Goal: Information Seeking & Learning: Check status

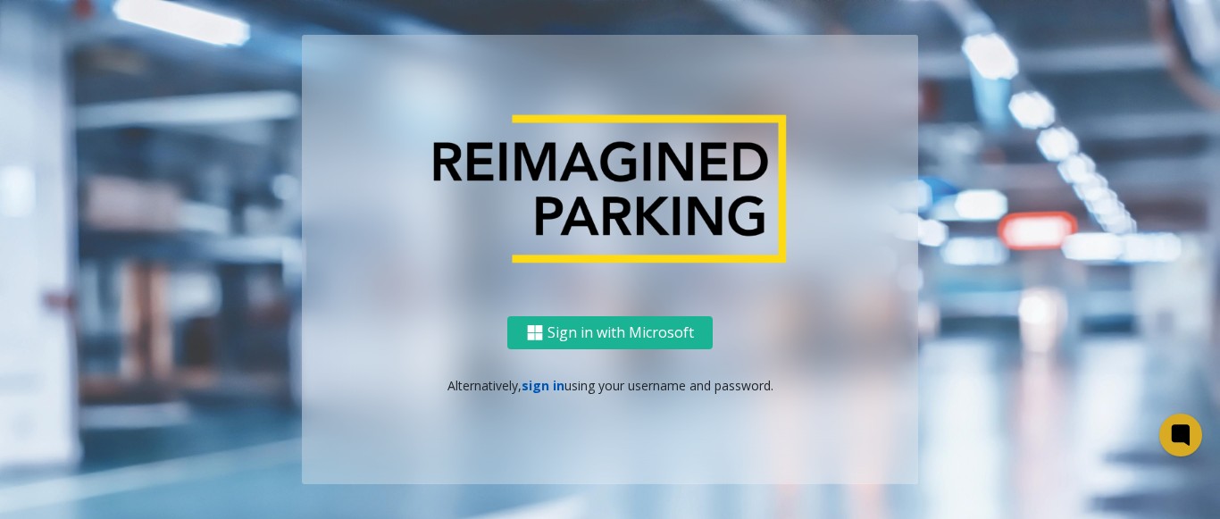
click at [540, 390] on link "sign in" at bounding box center [543, 385] width 43 height 17
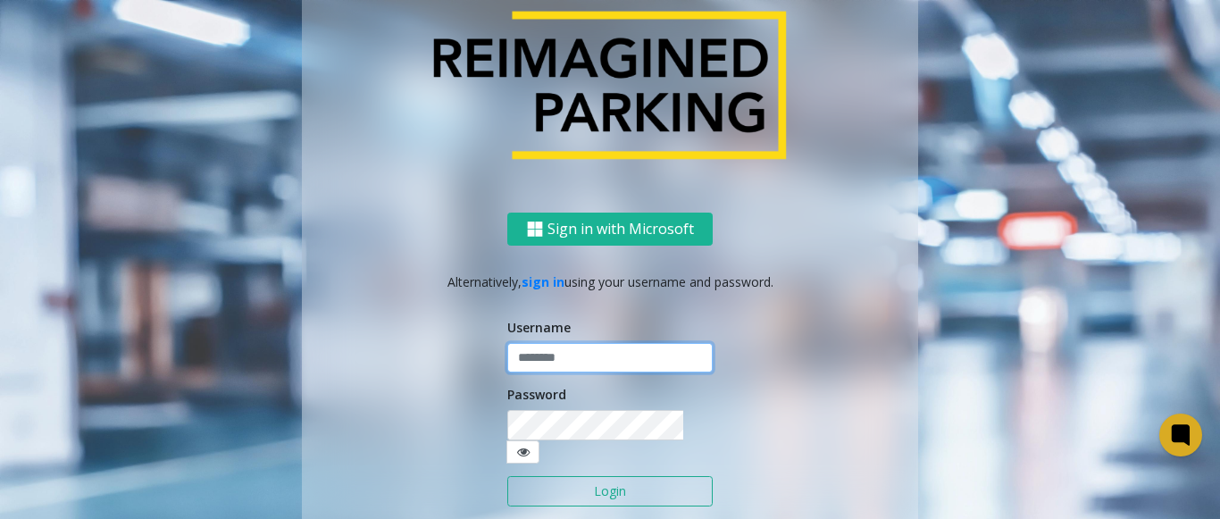
click at [552, 373] on input "text" at bounding box center [609, 358] width 205 height 30
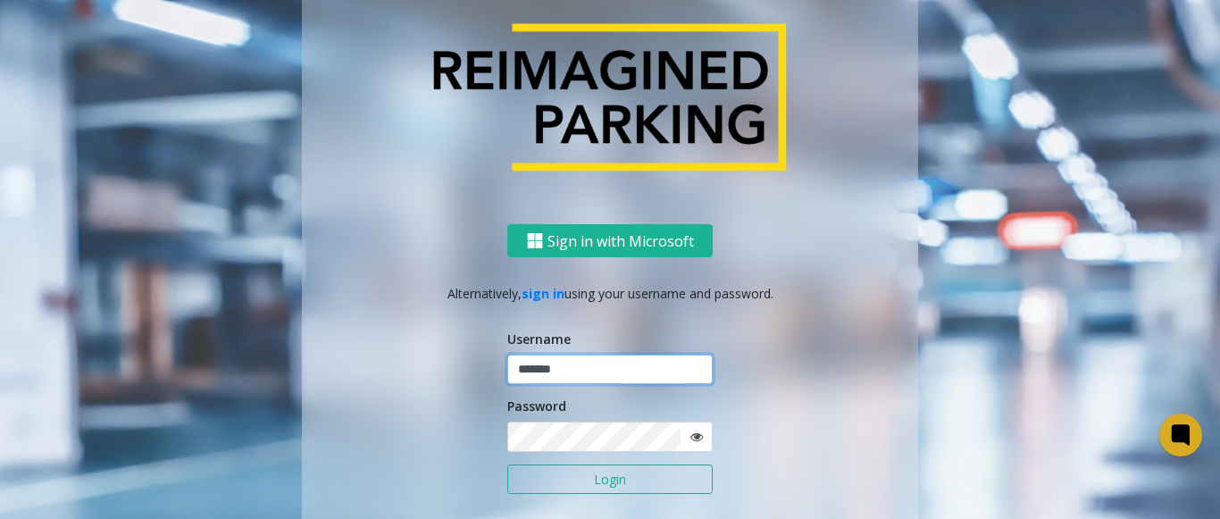
type input "*******"
click at [507, 464] on button "Login" at bounding box center [609, 479] width 205 height 30
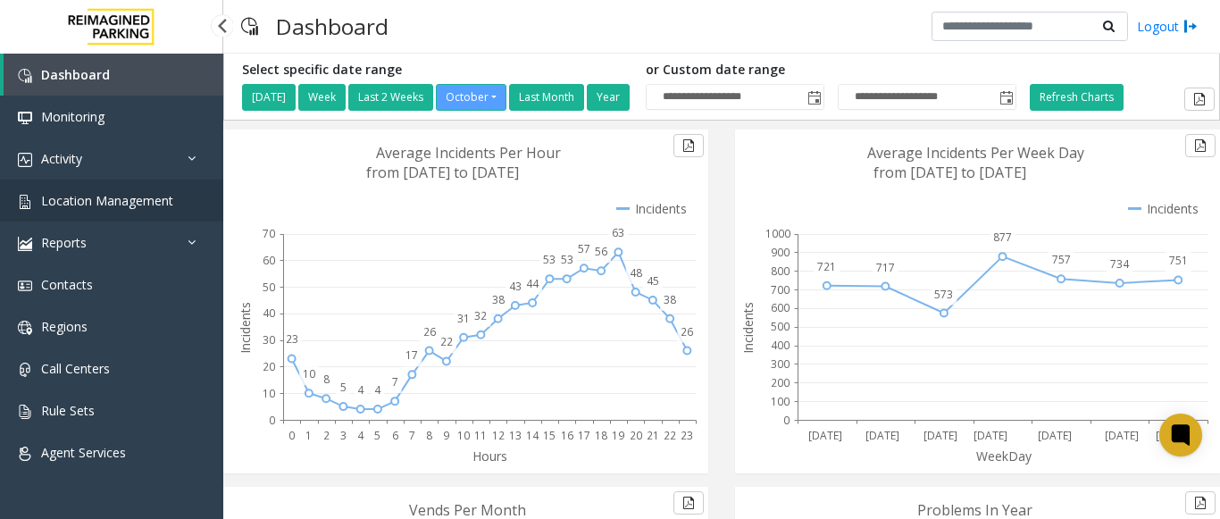
click at [154, 208] on span "Location Management" at bounding box center [107, 200] width 132 height 17
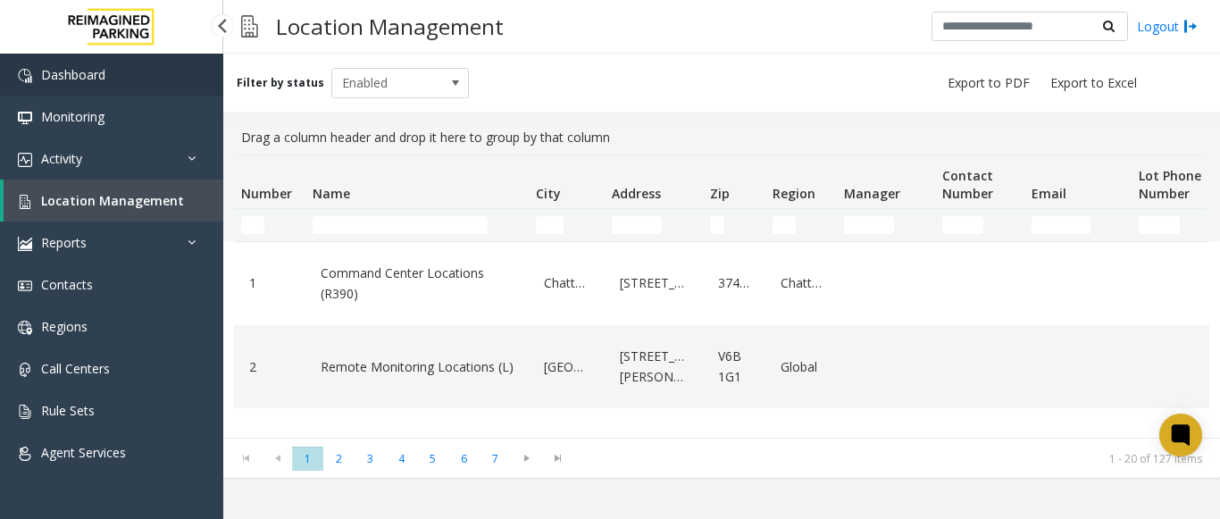
click at [77, 78] on span "Dashboard" at bounding box center [73, 74] width 64 height 17
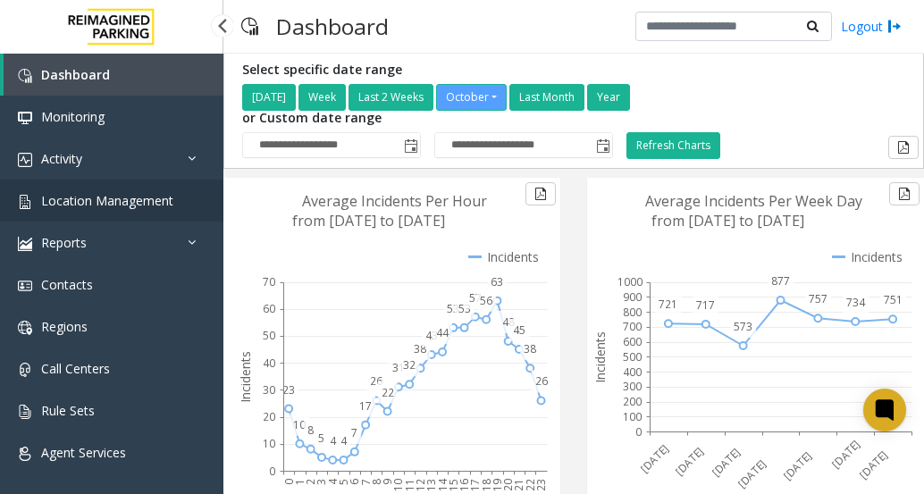
click at [83, 198] on span "Location Management" at bounding box center [107, 200] width 132 height 17
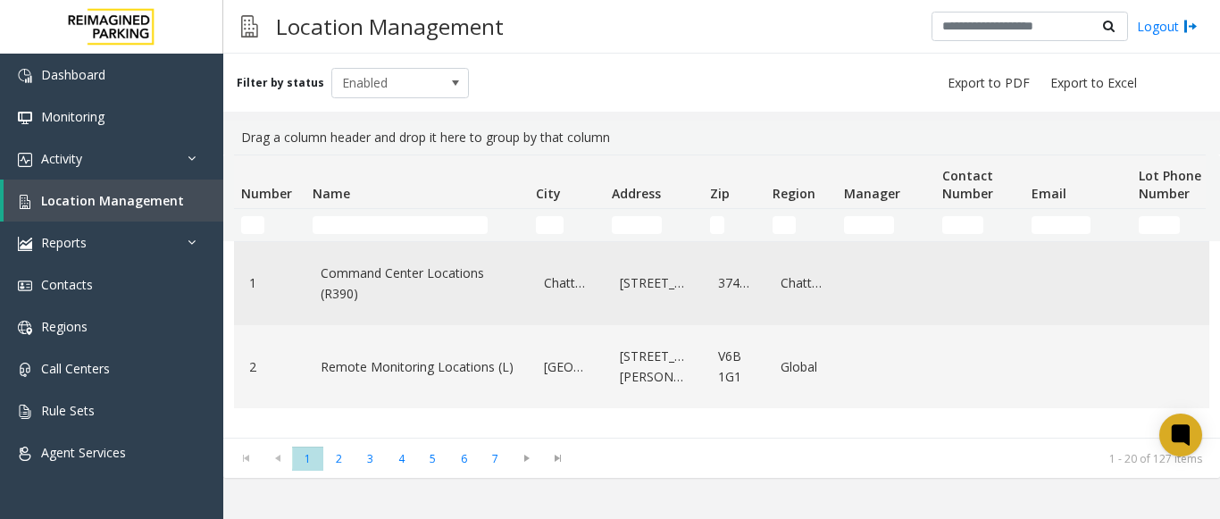
click at [349, 244] on td "Command Center Locations (R390)" at bounding box center [416, 283] width 223 height 83
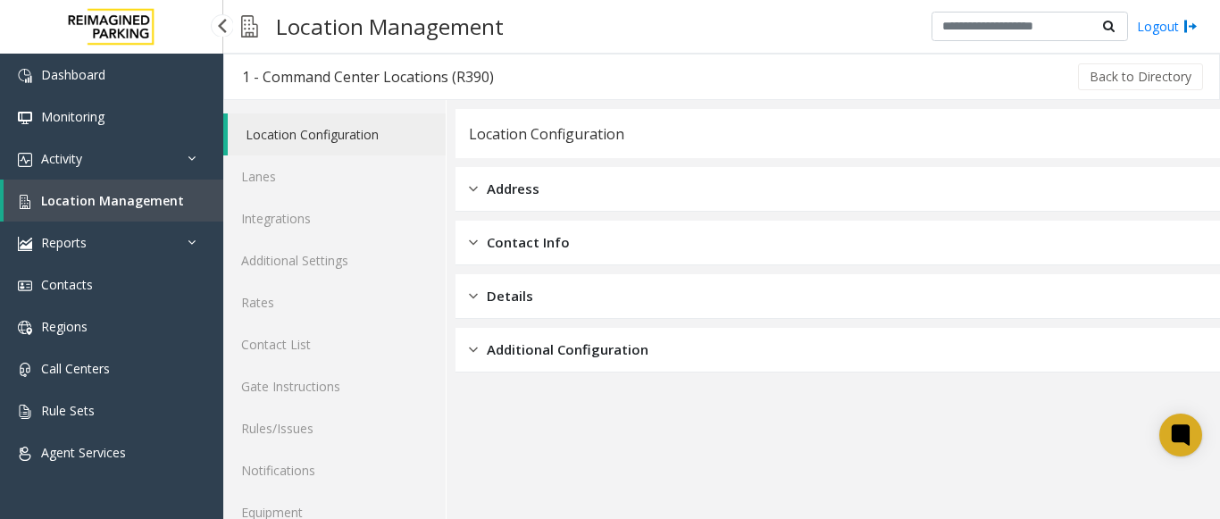
click at [138, 207] on span "Location Management" at bounding box center [112, 200] width 143 height 17
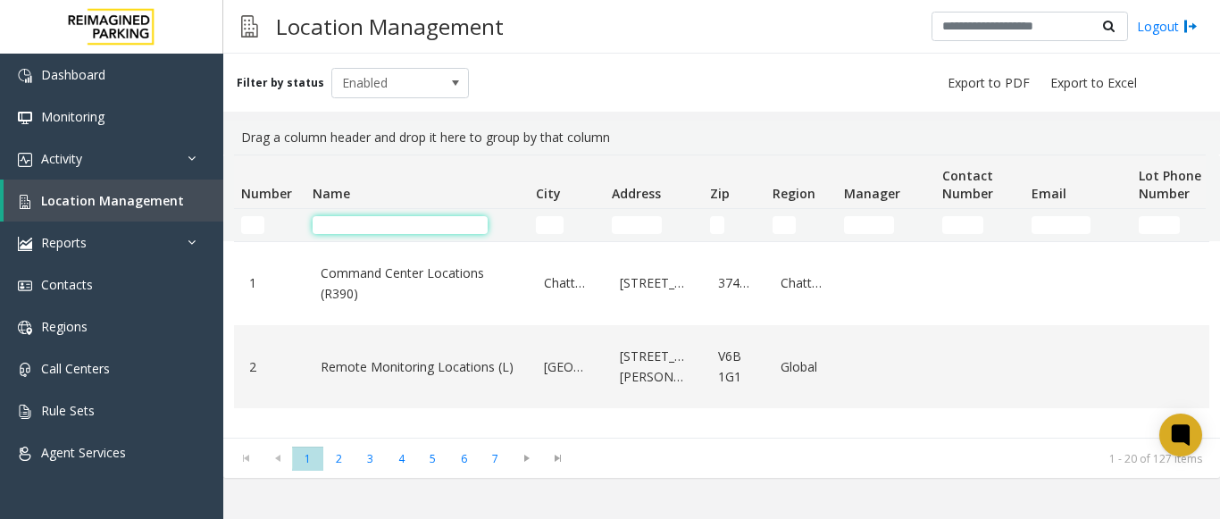
click at [377, 228] on input "Name Filter" at bounding box center [400, 225] width 175 height 18
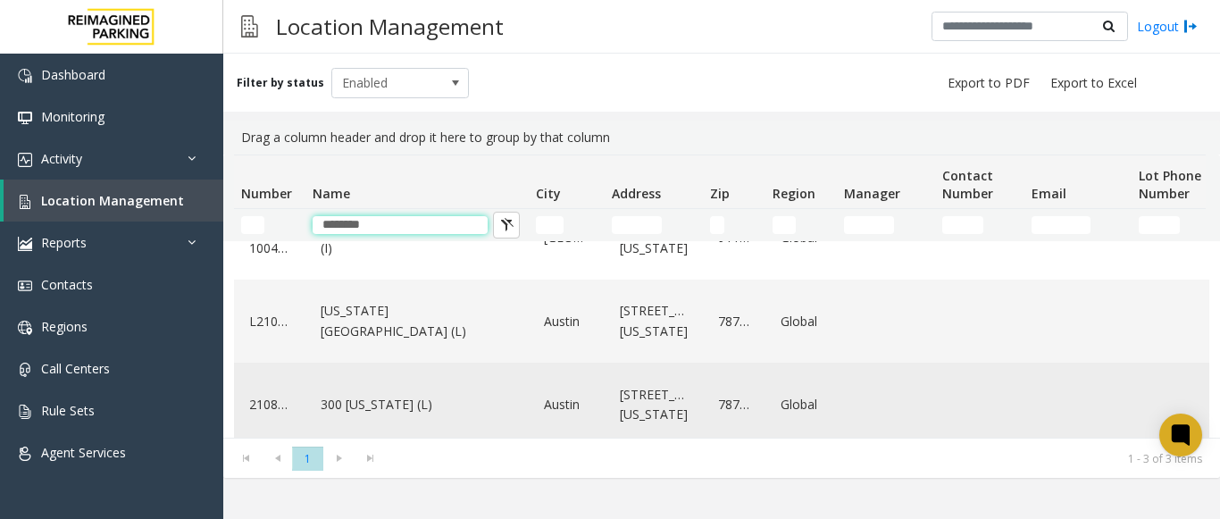
scroll to position [70, 0]
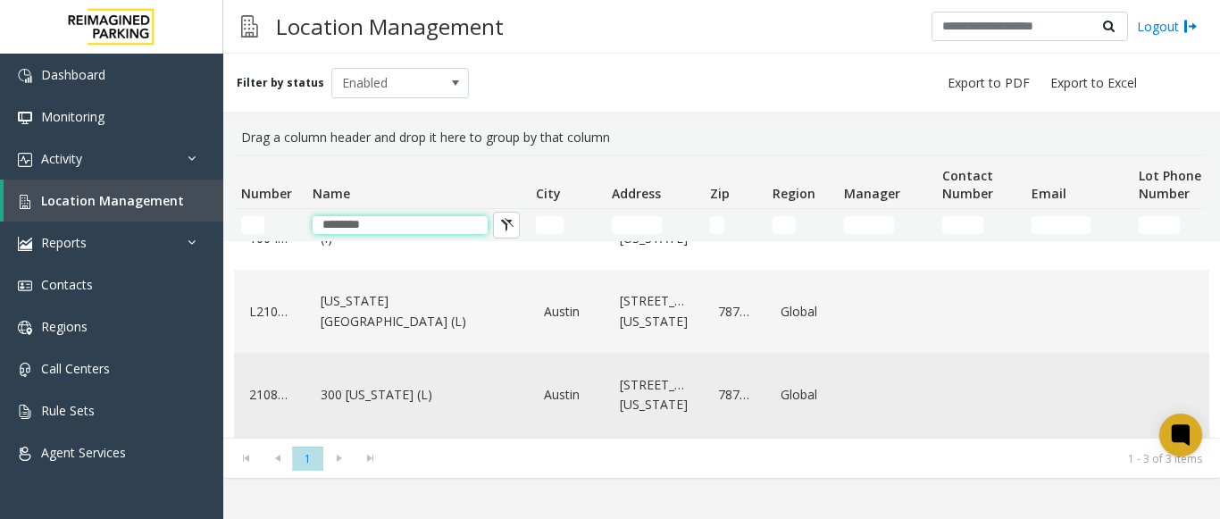
type input "********"
click at [441, 396] on div "300 [US_STATE] (L)" at bounding box center [417, 394] width 202 height 69
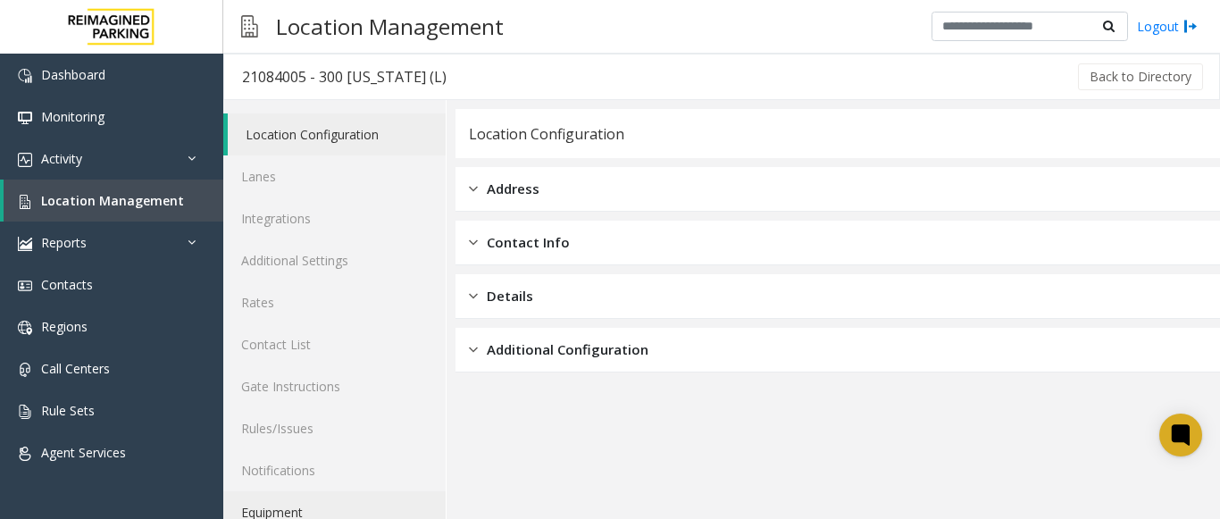
scroll to position [70, 0]
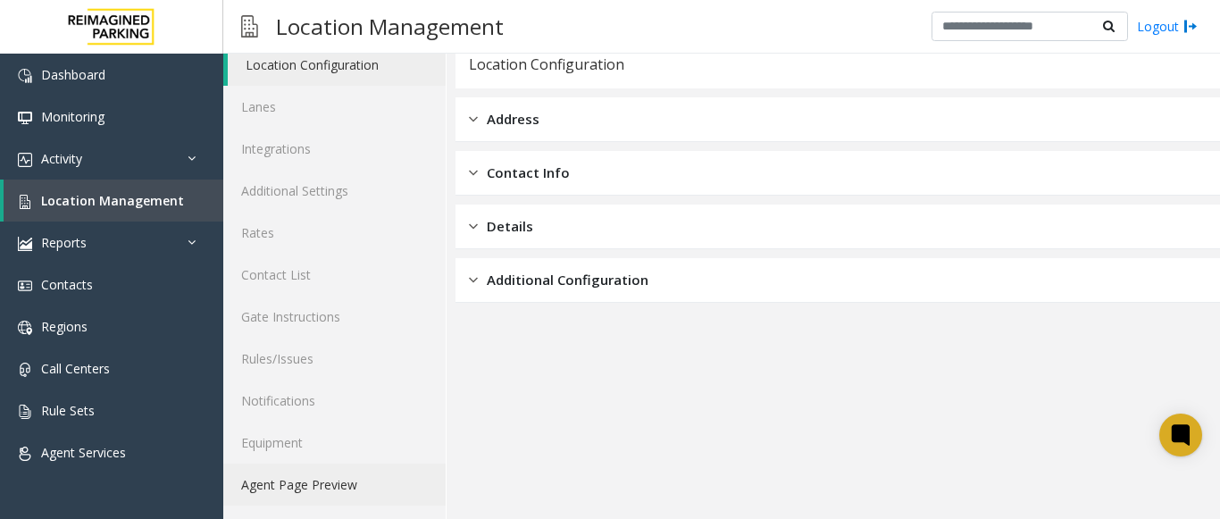
click at [322, 488] on link "Agent Page Preview" at bounding box center [334, 485] width 222 height 42
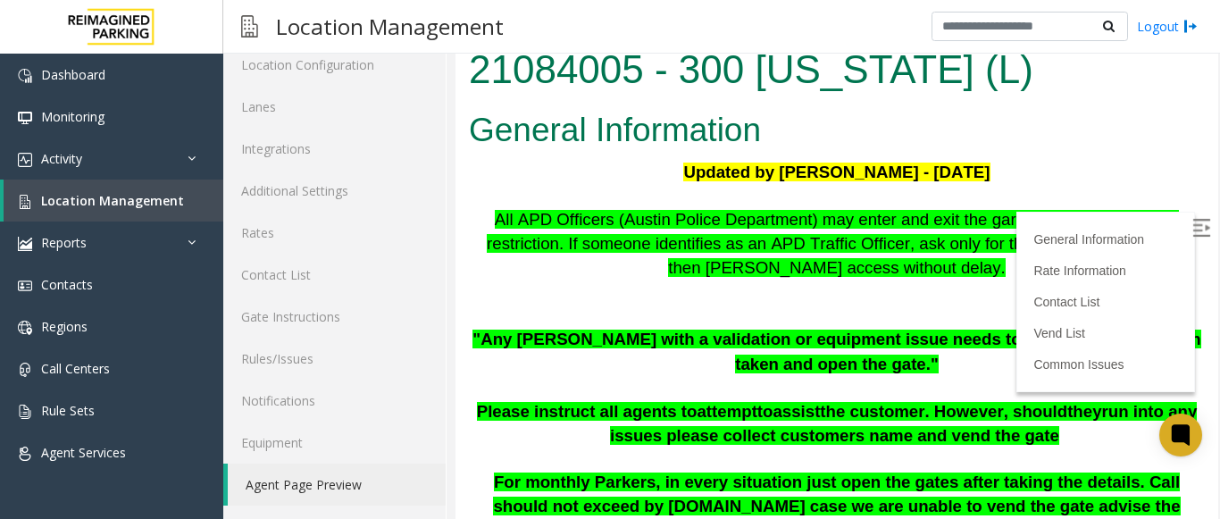
click at [1193, 224] on img at bounding box center [1202, 228] width 18 height 18
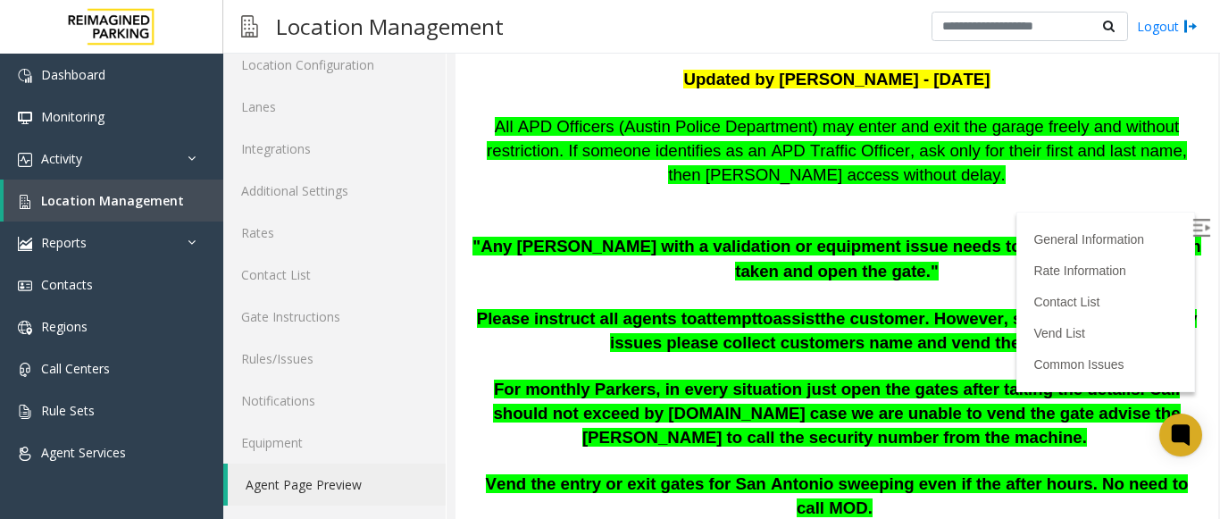
scroll to position [89, 0]
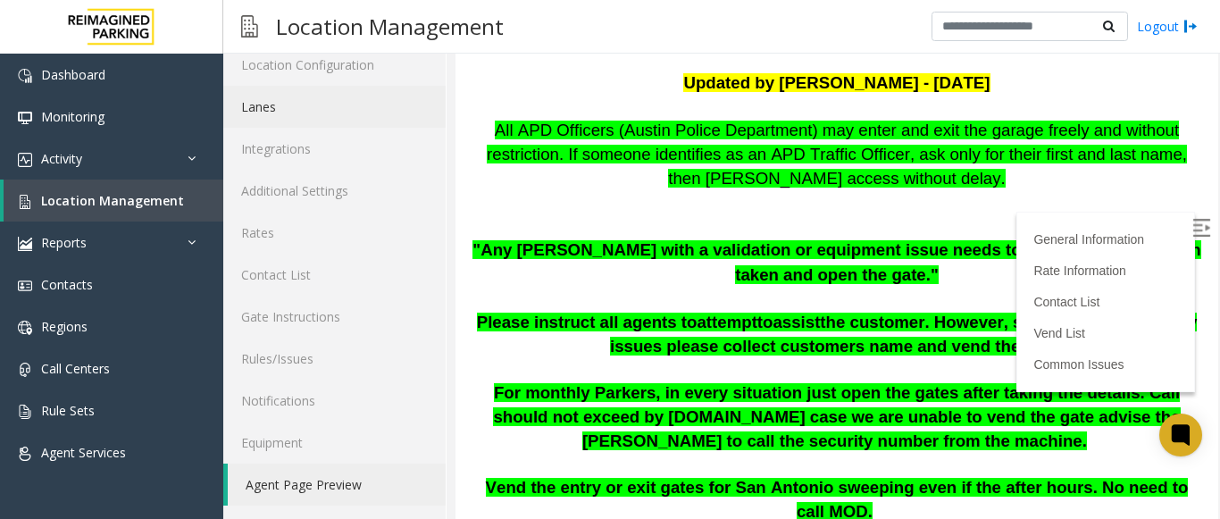
click at [319, 117] on link "Lanes" at bounding box center [334, 107] width 222 height 42
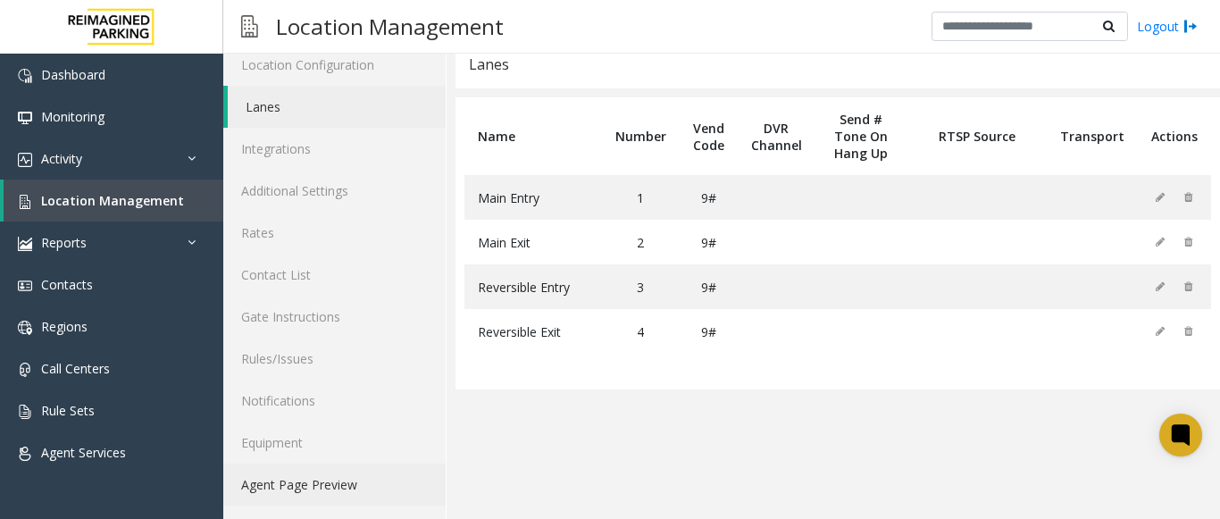
click at [354, 467] on link "Agent Page Preview" at bounding box center [334, 485] width 222 height 42
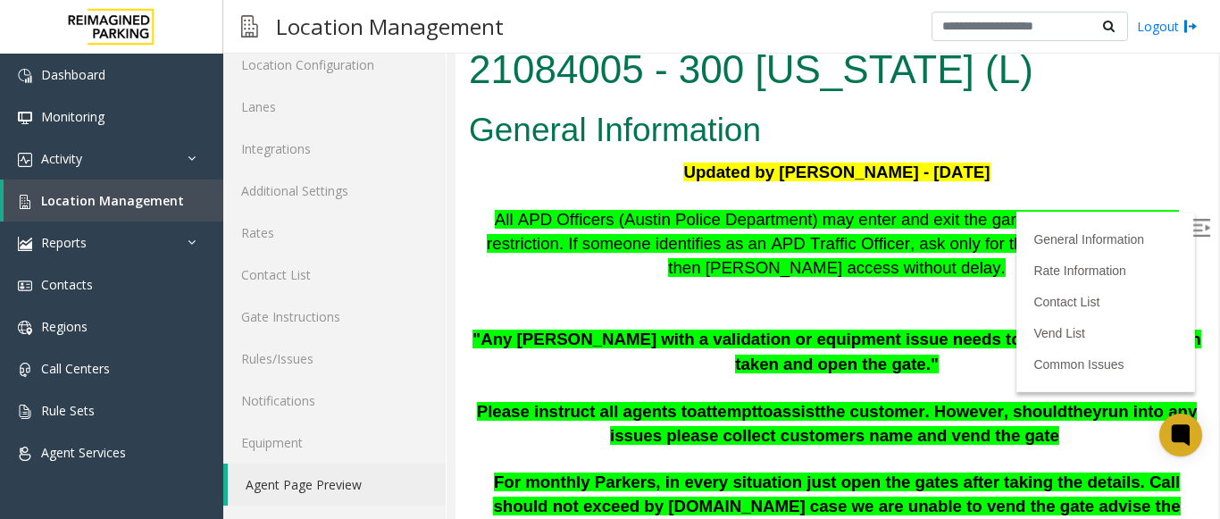
scroll to position [357, 0]
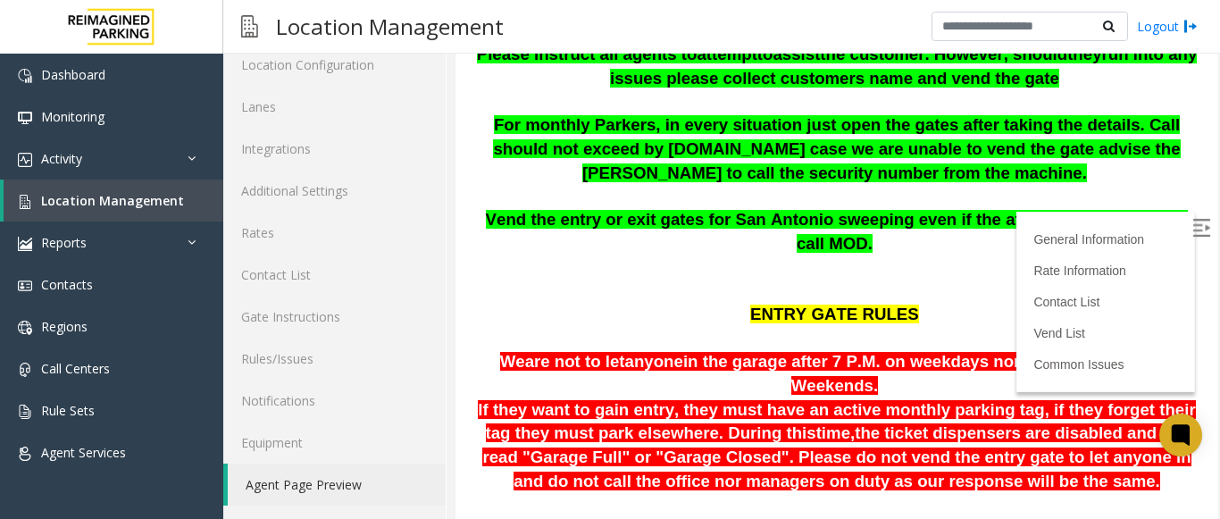
click at [1193, 233] on img at bounding box center [1202, 228] width 18 height 18
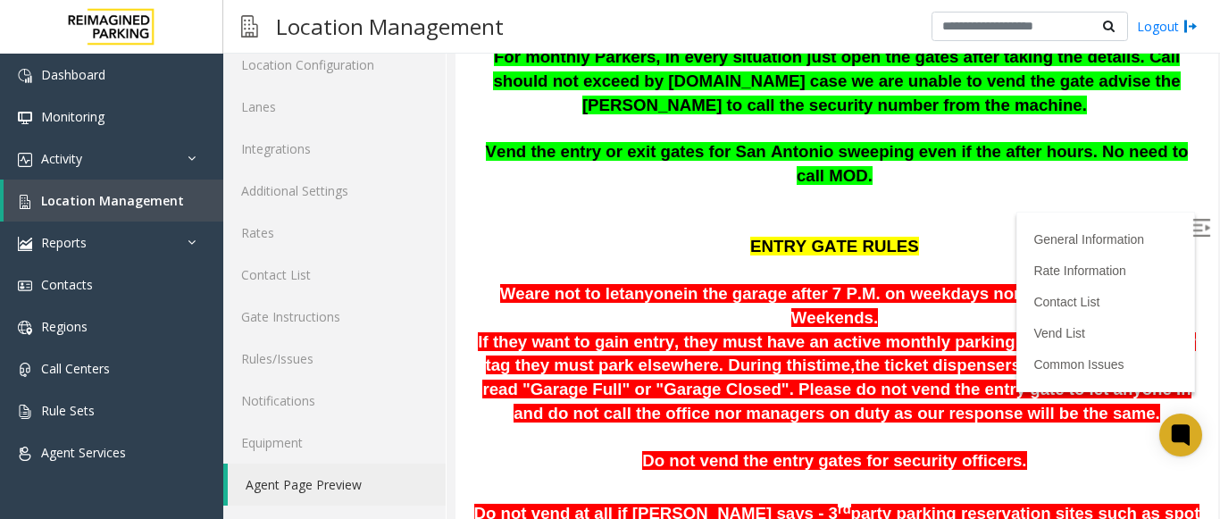
scroll to position [625, 0]
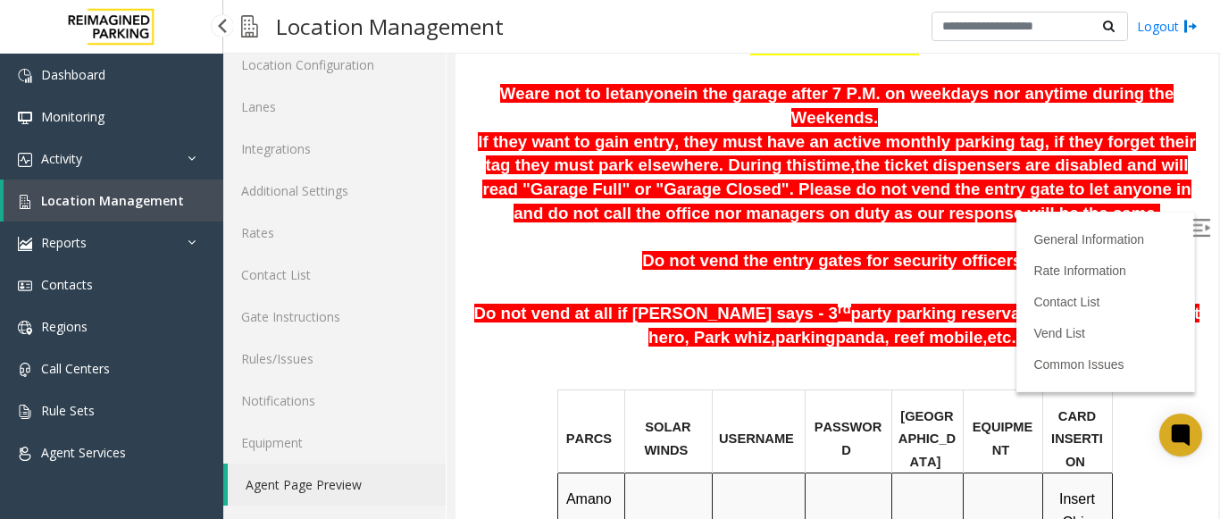
click at [75, 189] on link "Location Management" at bounding box center [114, 201] width 220 height 42
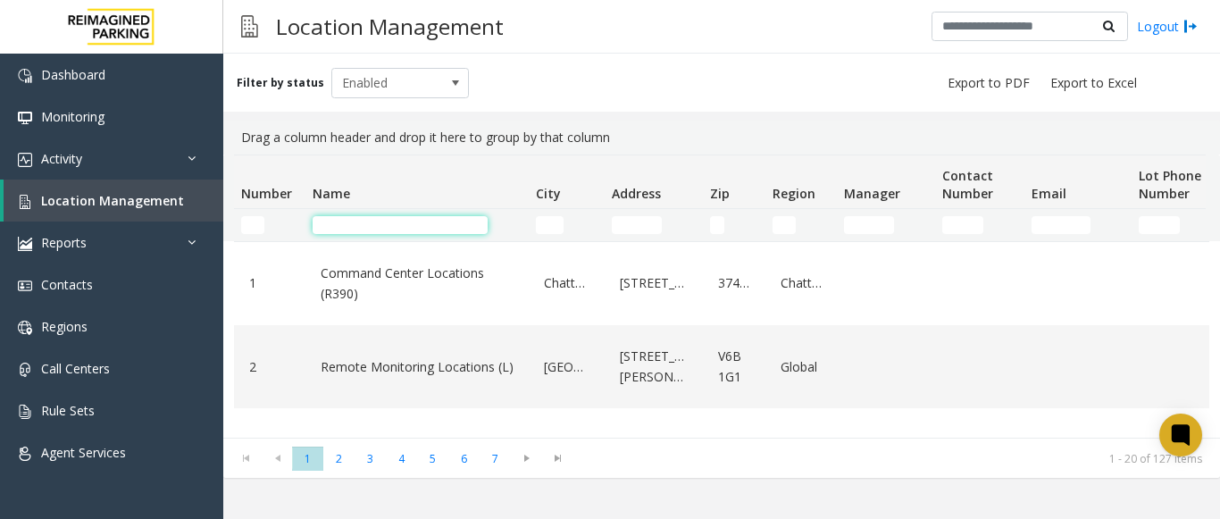
click at [373, 232] on input "Name Filter" at bounding box center [400, 225] width 175 height 18
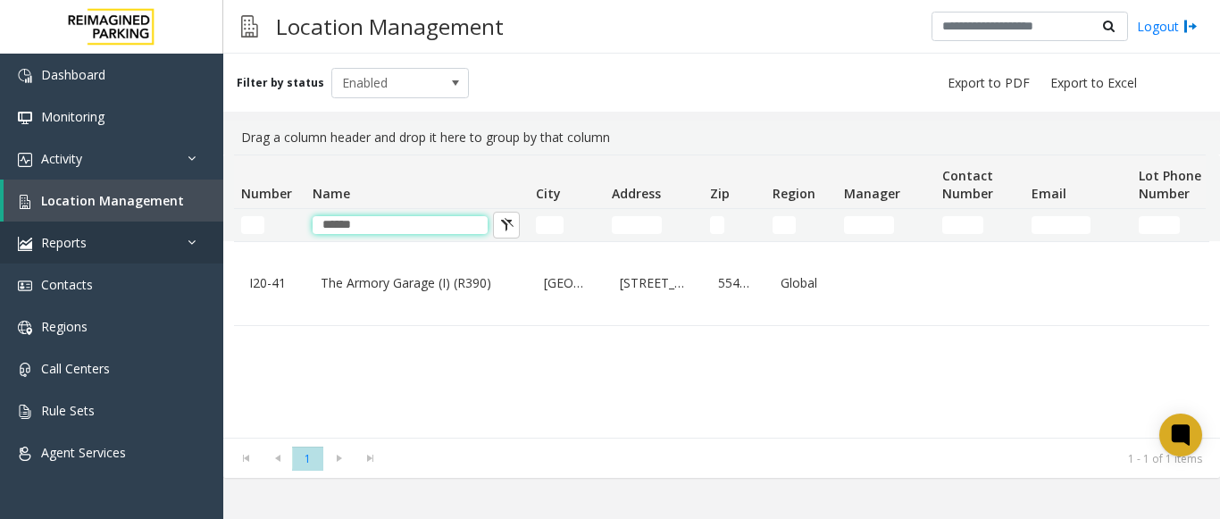
type input "******"
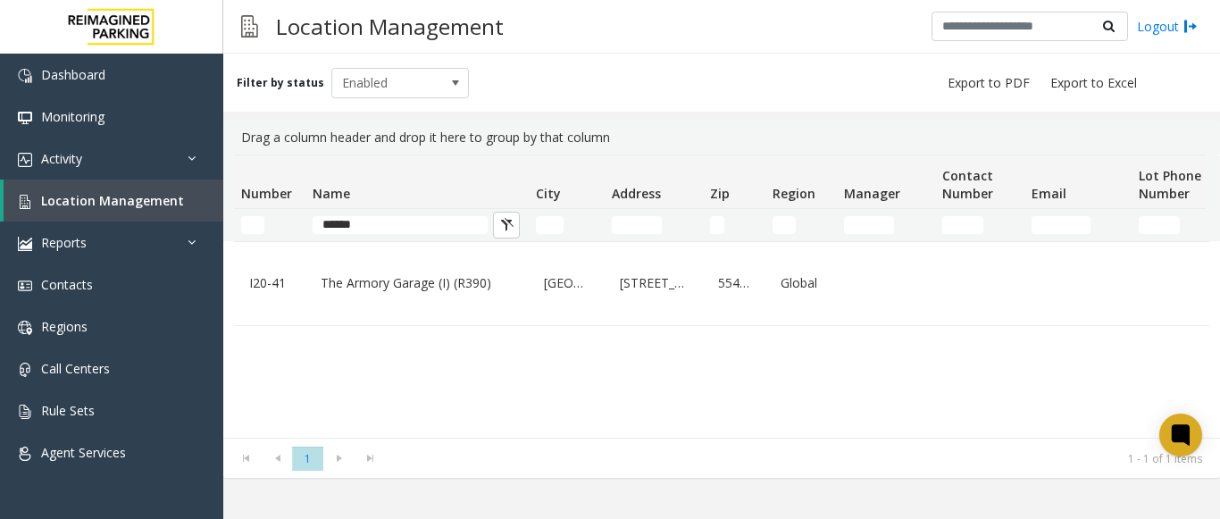
drag, startPoint x: 423, startPoint y: 226, endPoint x: 264, endPoint y: 227, distance: 159.0
click at [264, 227] on tr "******" at bounding box center [955, 225] width 1443 height 32
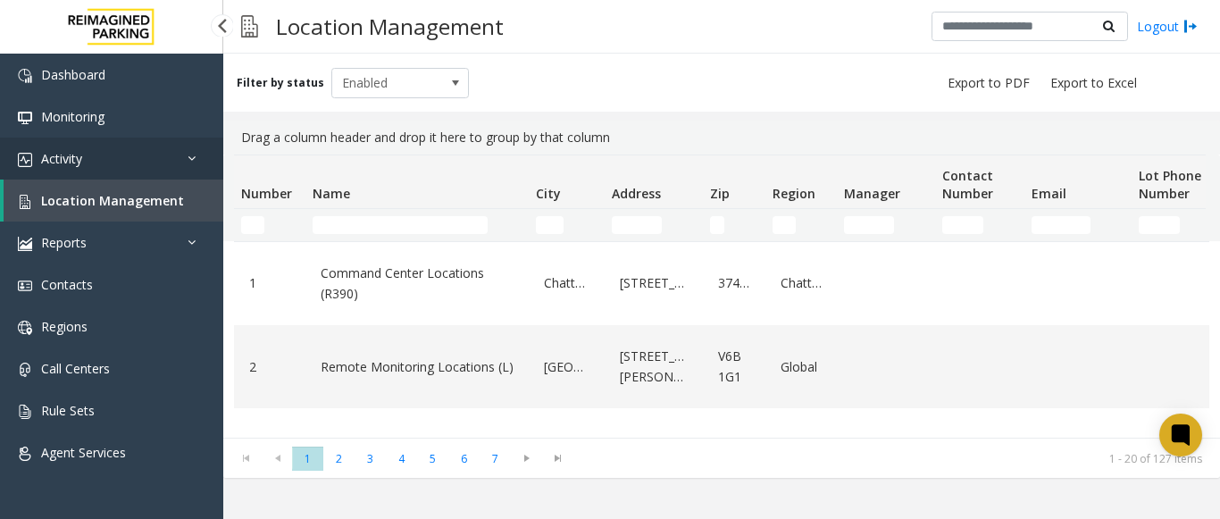
click at [68, 155] on span "Activity" at bounding box center [61, 158] width 41 height 17
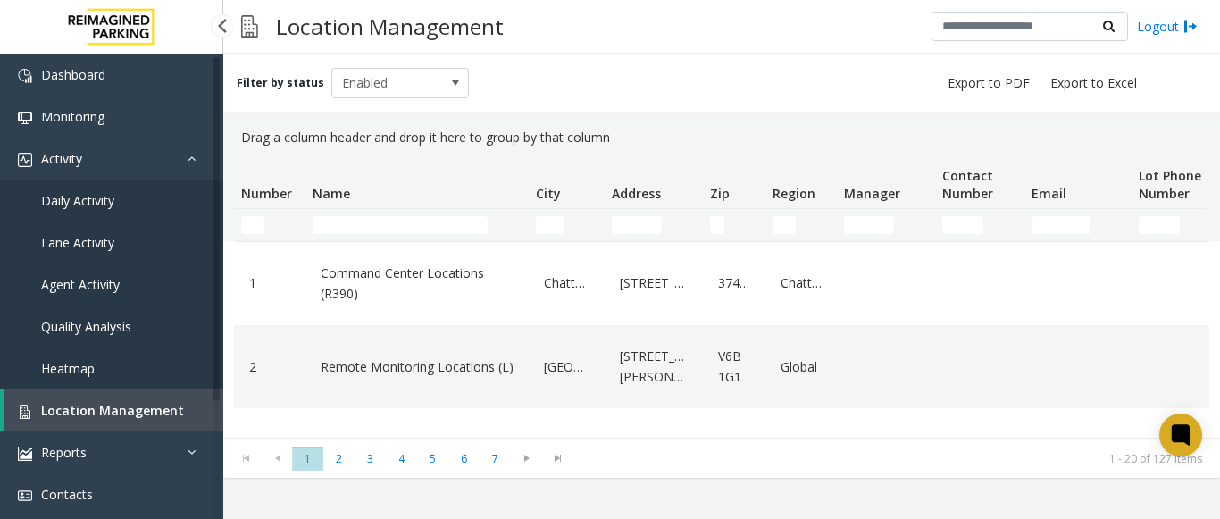
click at [87, 205] on span "Daily Activity" at bounding box center [77, 200] width 73 height 17
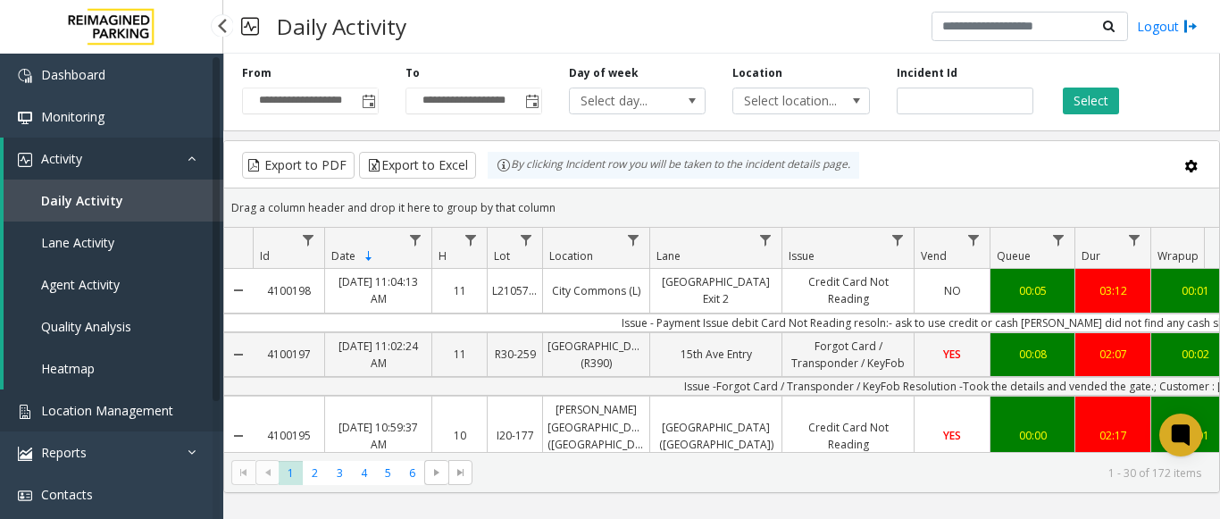
click at [138, 416] on span "Location Management" at bounding box center [107, 410] width 132 height 17
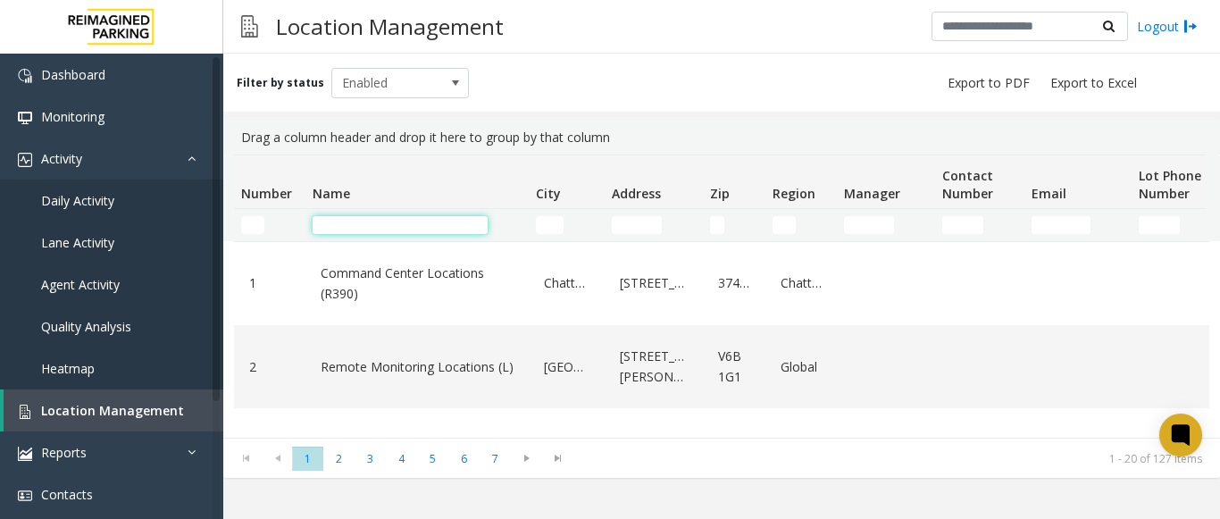
click at [361, 223] on input "Name Filter" at bounding box center [400, 225] width 175 height 18
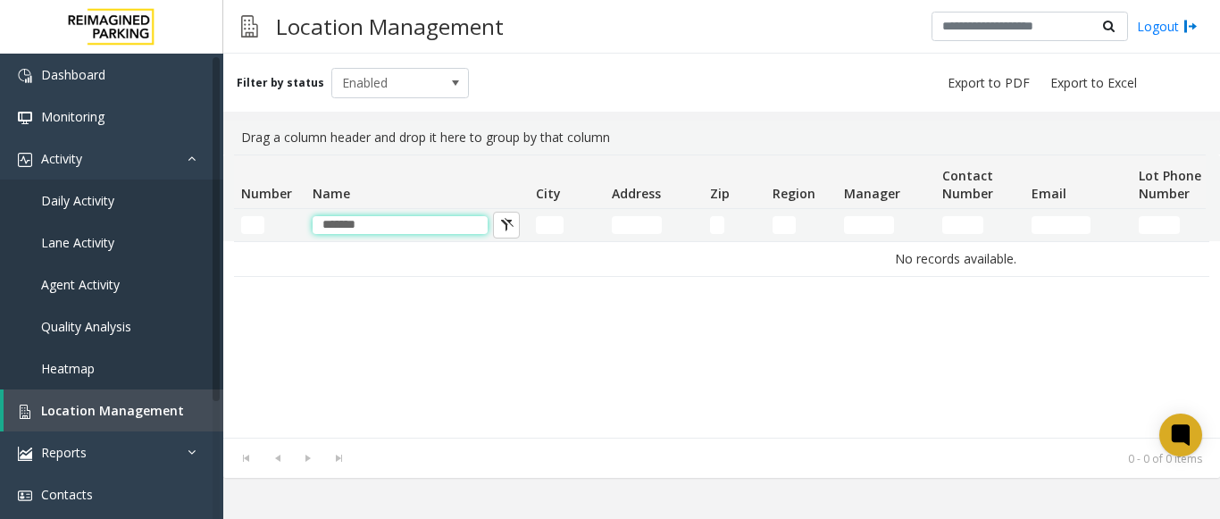
drag, startPoint x: 362, startPoint y: 224, endPoint x: 287, endPoint y: 227, distance: 75.1
click at [287, 227] on tr "*******" at bounding box center [955, 225] width 1443 height 32
type input "*******"
click at [582, 225] on kendo-grid-filter-cell-operators "City Filter" at bounding box center [582, 225] width 30 height 30
drag, startPoint x: 414, startPoint y: 225, endPoint x: 206, endPoint y: 222, distance: 207.3
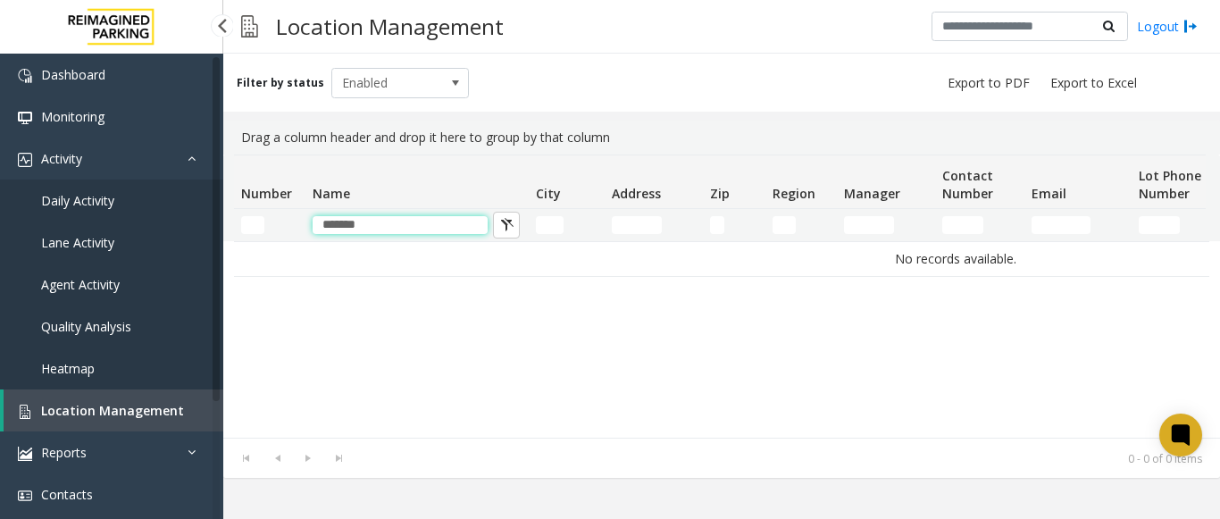
click at [206, 222] on app-root "Dashboard Monitoring Activity Daily Activity Lane Activity Agent Activity Quali…" at bounding box center [610, 259] width 1220 height 519
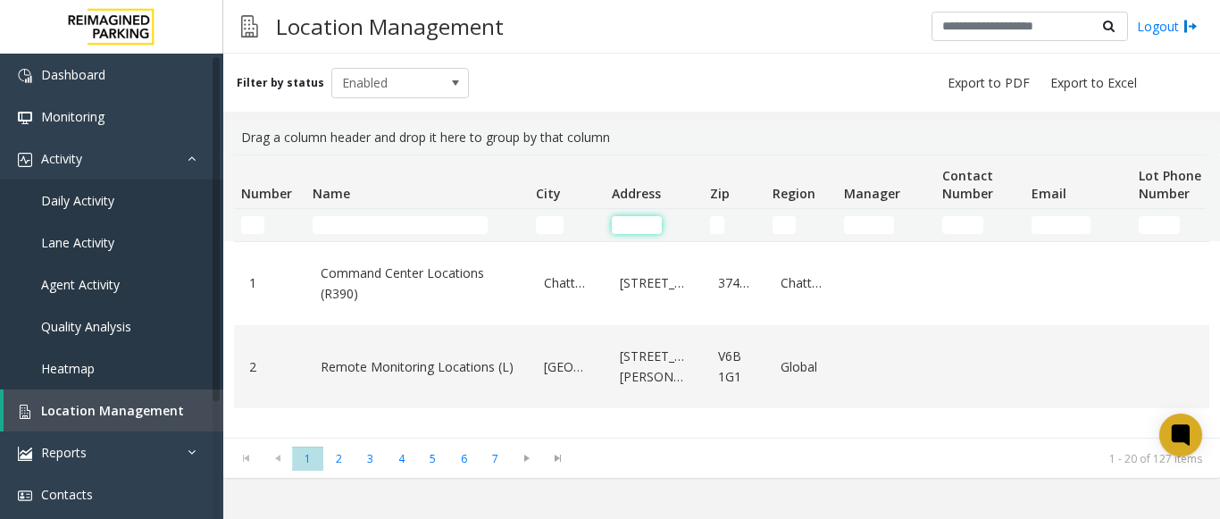
click at [631, 226] on input "Address Filter" at bounding box center [637, 225] width 50 height 18
paste input "*******"
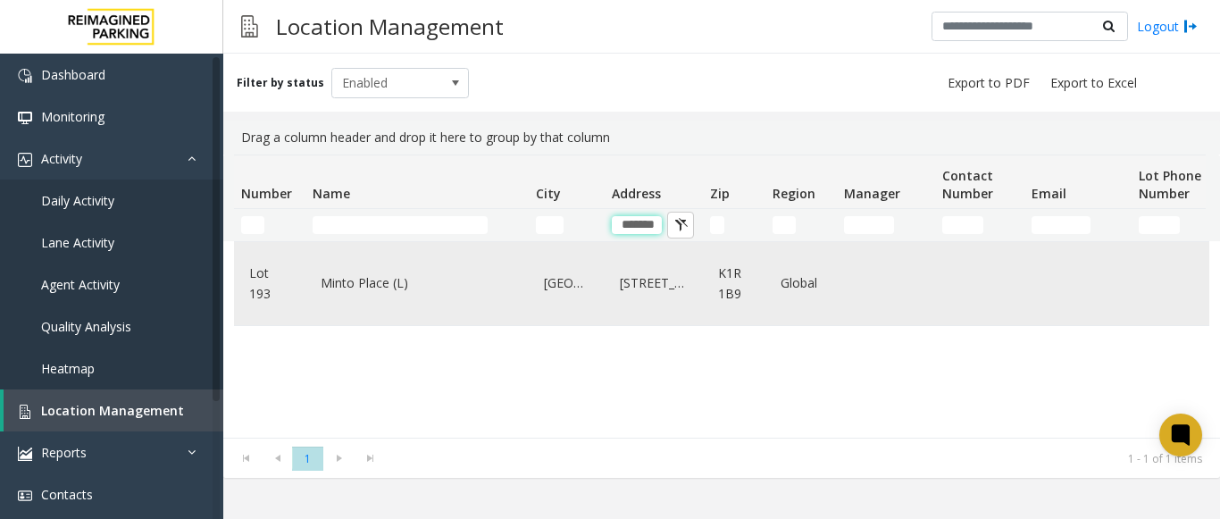
type input "*******"
click at [632, 297] on link "407 Laurier Avenue West" at bounding box center [653, 283] width 77 height 29
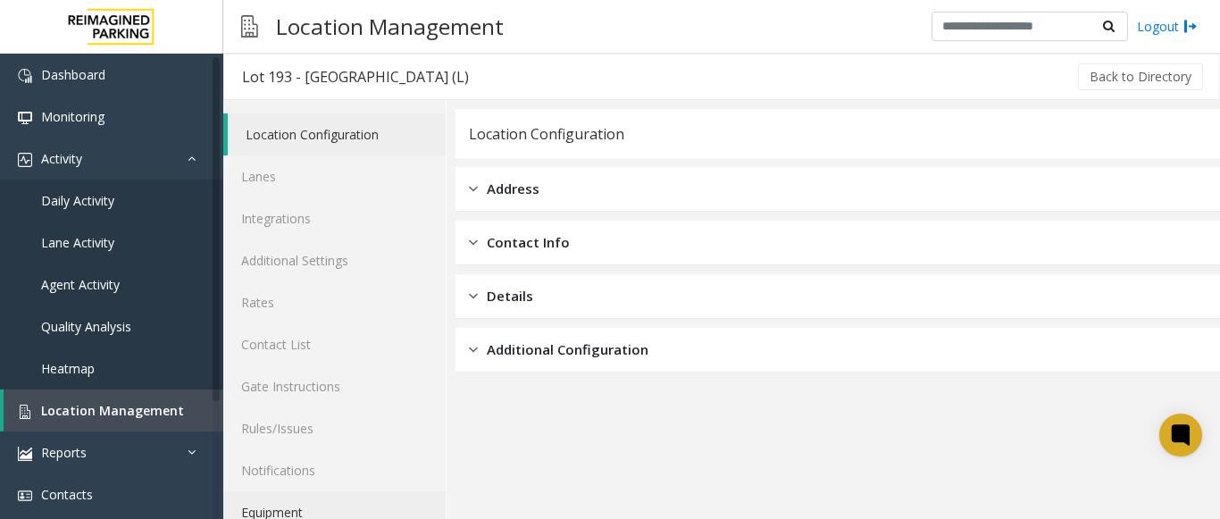
click at [275, 499] on link "Equipment" at bounding box center [334, 512] width 222 height 42
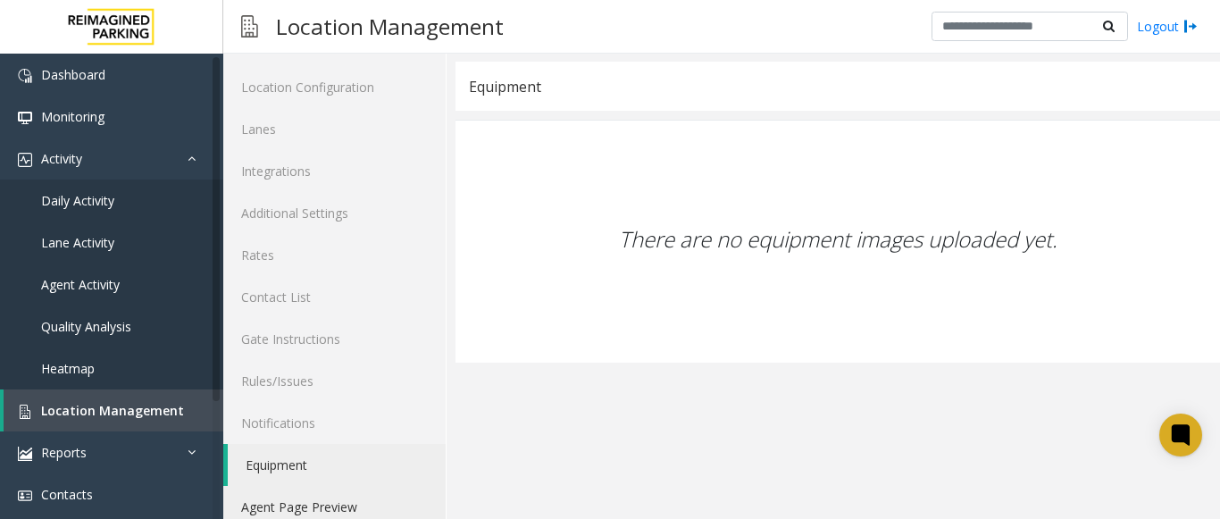
scroll to position [70, 0]
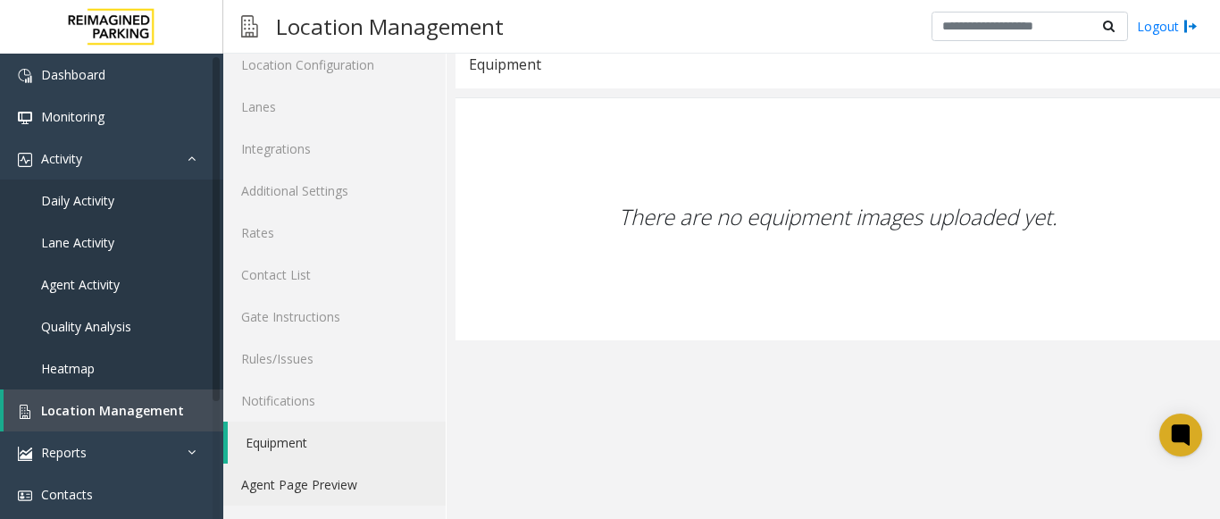
click at [292, 492] on link "Agent Page Preview" at bounding box center [334, 485] width 222 height 42
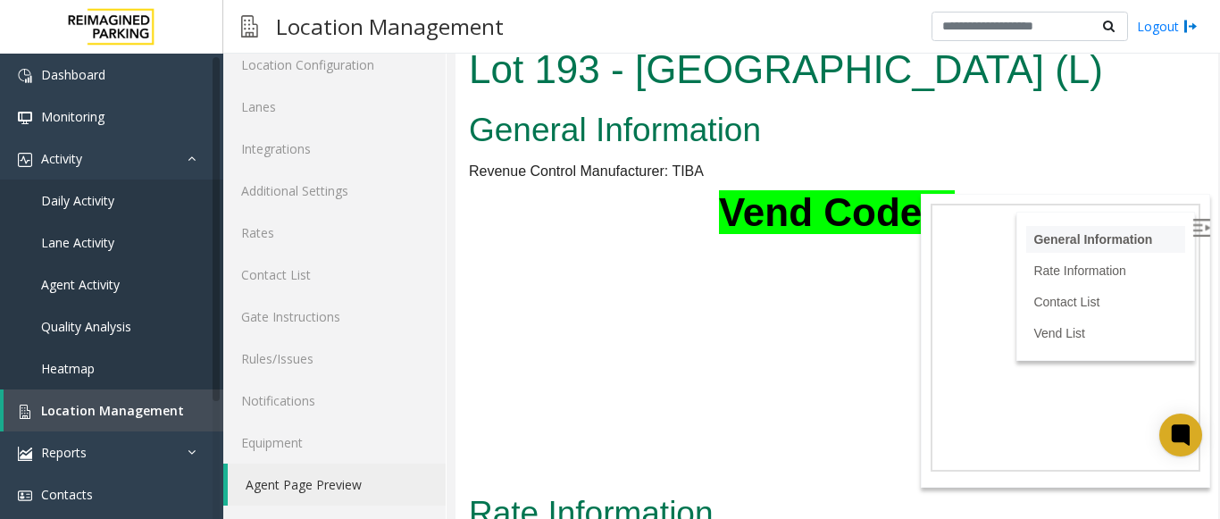
scroll to position [89, 0]
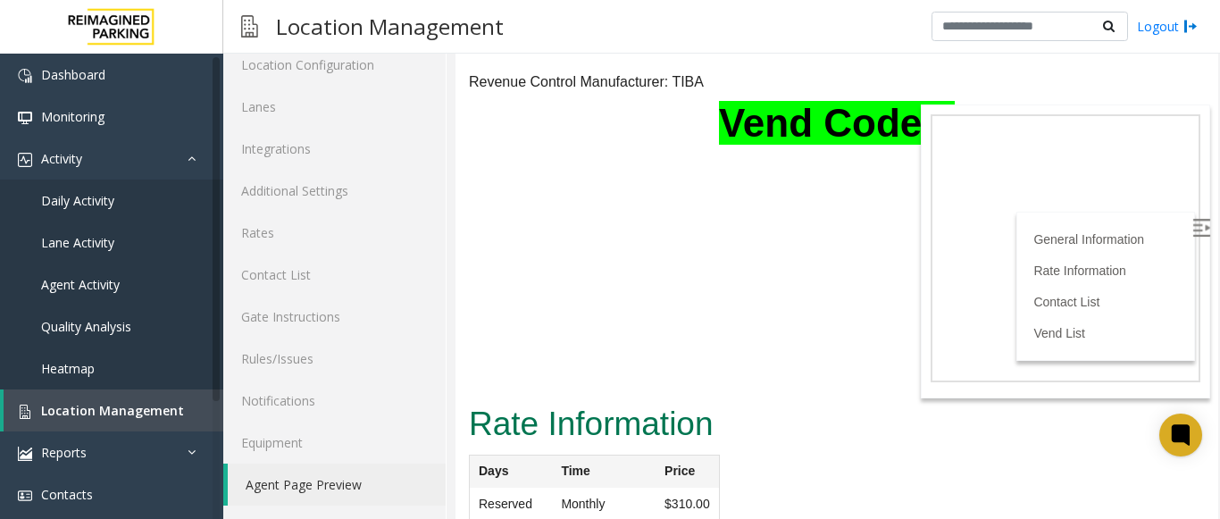
click at [1193, 221] on img at bounding box center [1202, 228] width 18 height 18
click at [1190, 232] on label at bounding box center [1203, 230] width 27 height 27
click at [1193, 227] on img at bounding box center [1202, 228] width 18 height 18
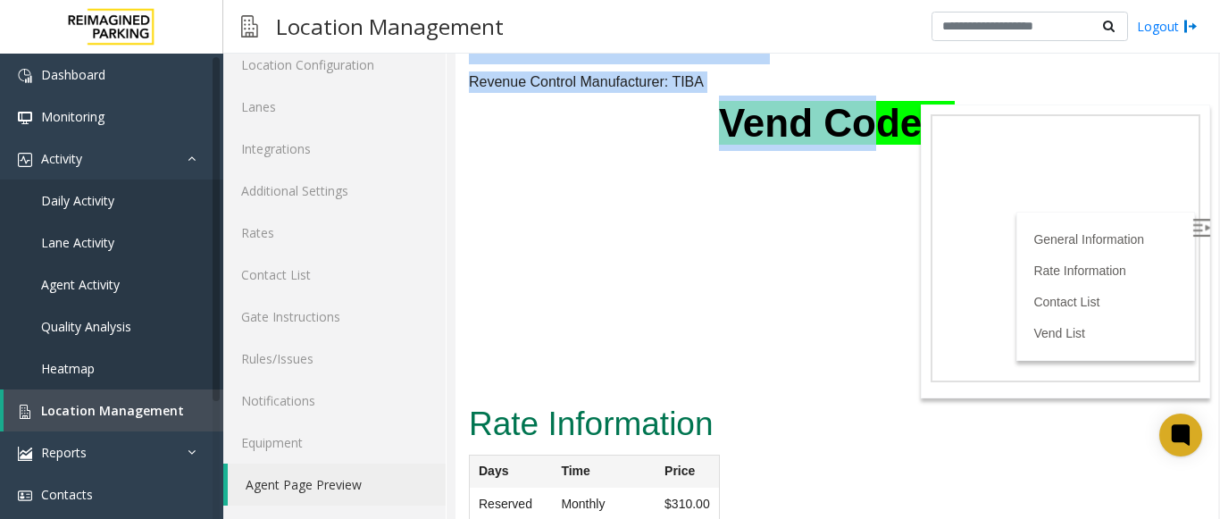
drag, startPoint x: 852, startPoint y: 136, endPoint x: 814, endPoint y: 160, distance: 45.4
click at [814, 160] on body "Lot 193 - Minto Place (L) General Information Revenue Control Manufacturer: TIB…" at bounding box center [837, 190] width 763 height 480
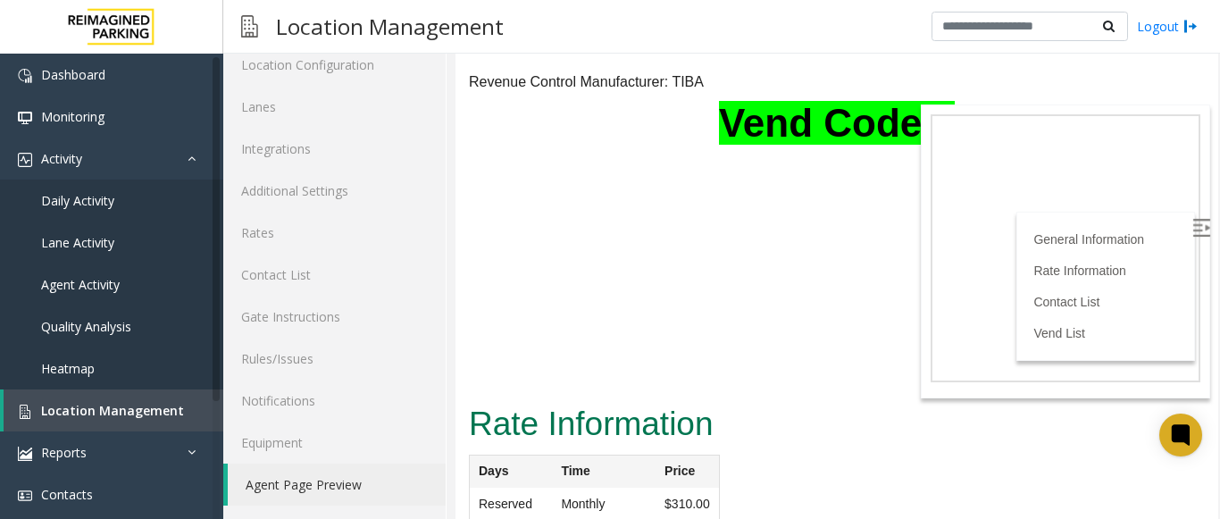
click at [820, 222] on body "Lot 193 - Minto Place (L) General Information Revenue Control Manufacturer: TIB…" at bounding box center [837, 190] width 763 height 480
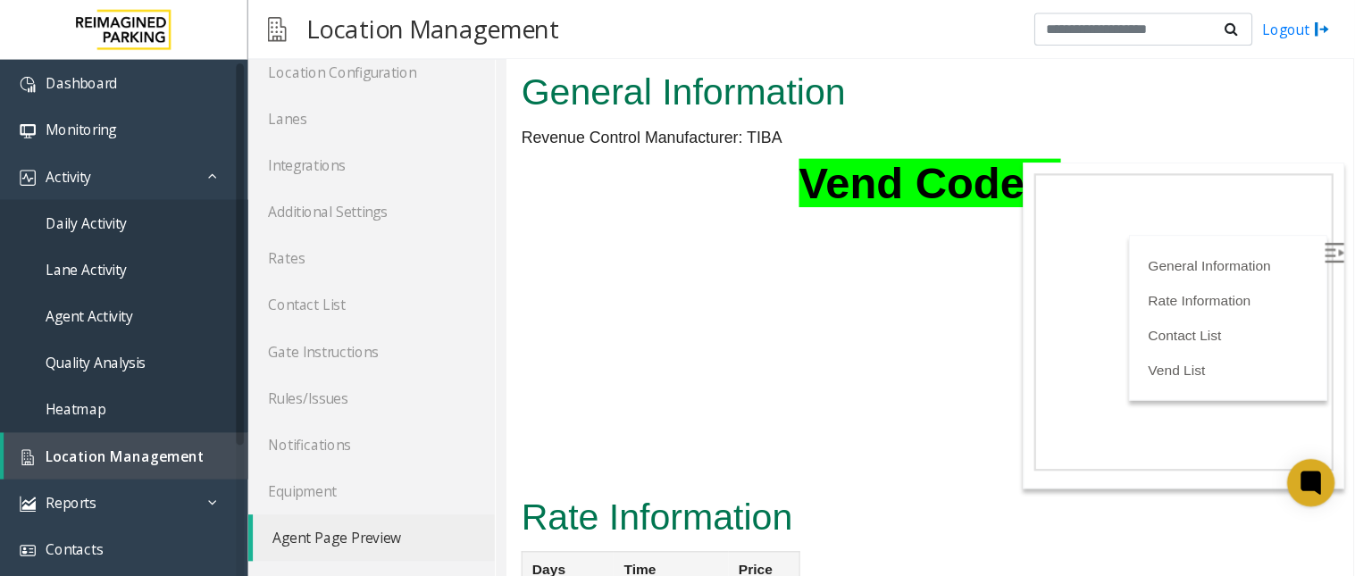
scroll to position [0, 0]
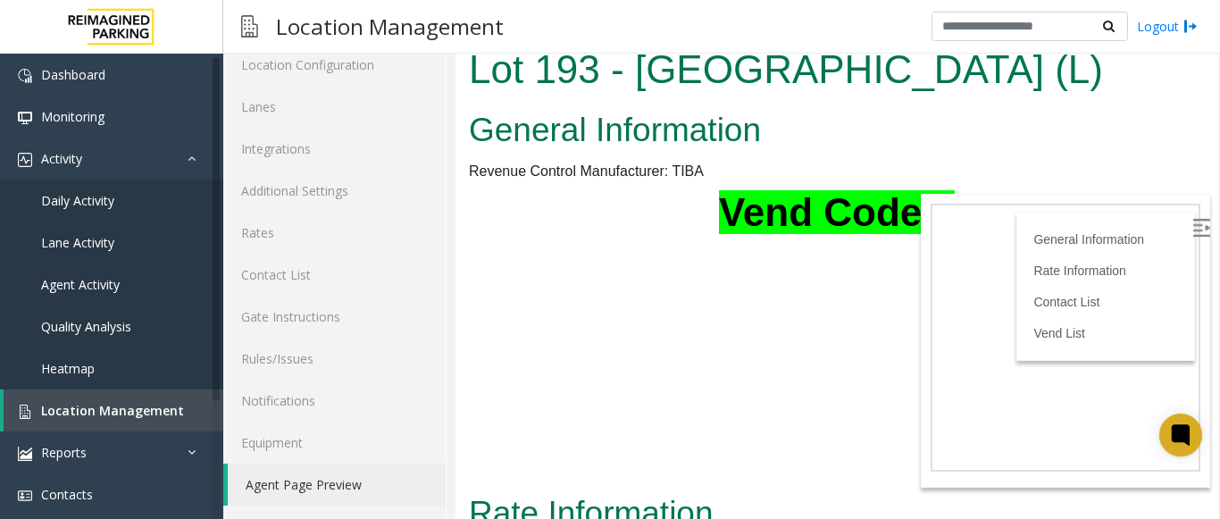
drag, startPoint x: 1199, startPoint y: 168, endPoint x: 1675, endPoint y: 102, distance: 480.7
click at [990, 121] on h2 "General Information" at bounding box center [837, 130] width 736 height 46
click at [162, 414] on span "Location Management" at bounding box center [112, 410] width 143 height 17
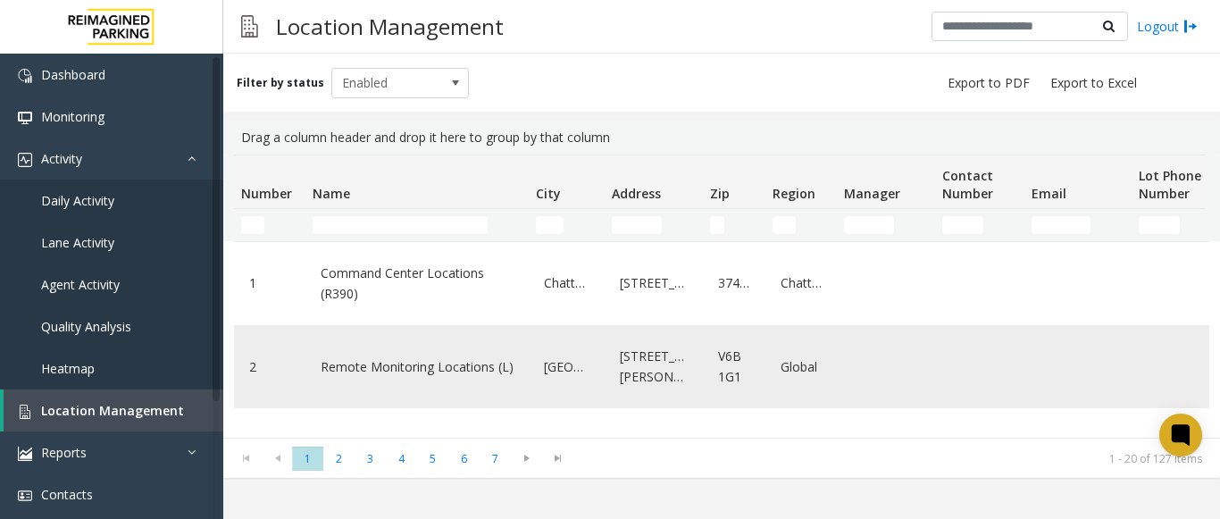
click at [430, 387] on div "Remote Monitoring Locations (L)" at bounding box center [417, 366] width 202 height 69
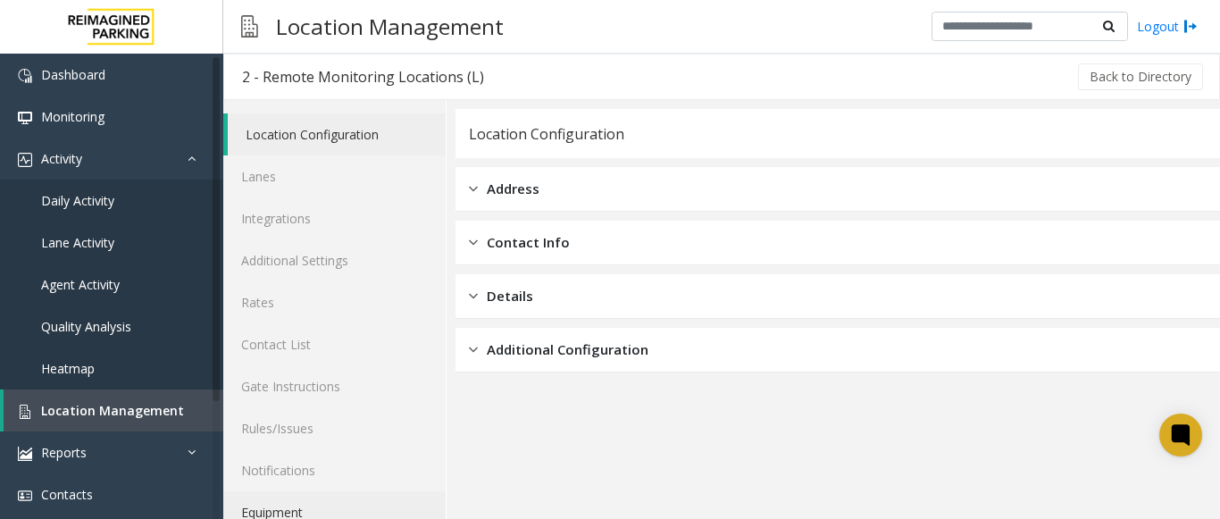
click at [299, 509] on link "Equipment" at bounding box center [334, 512] width 222 height 42
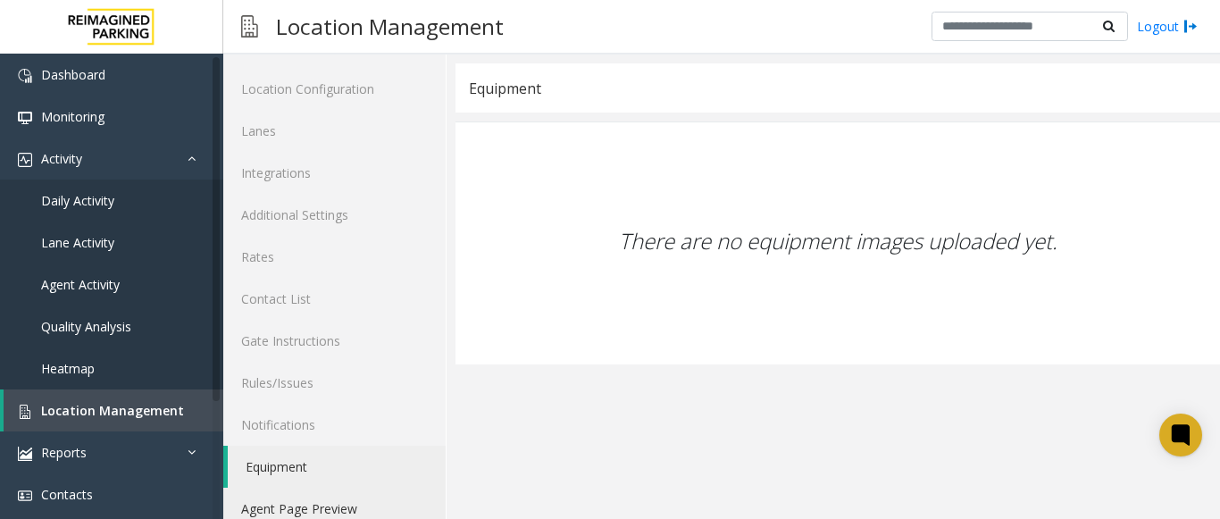
scroll to position [70, 0]
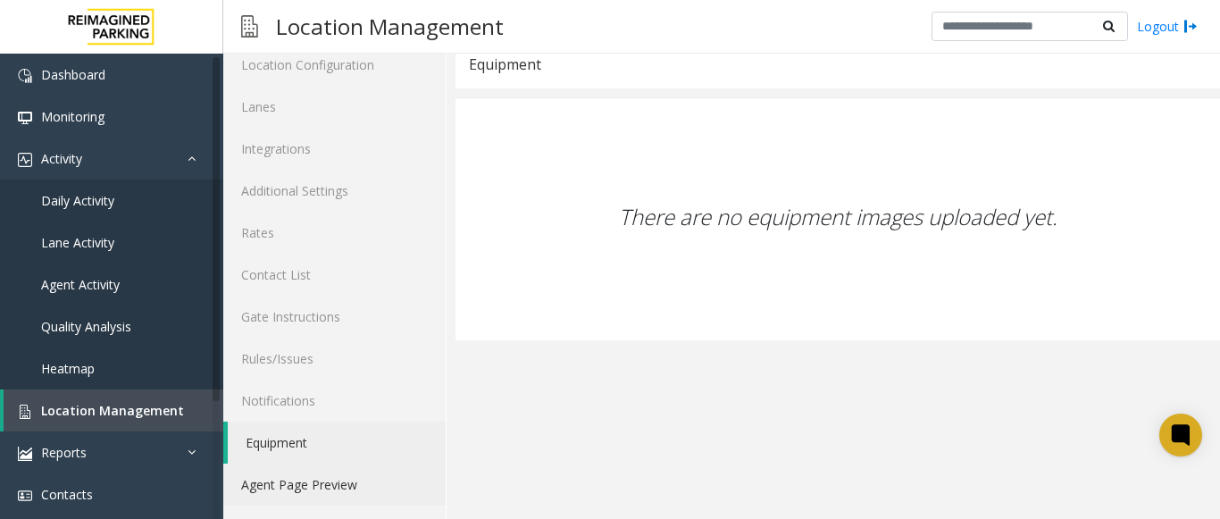
click at [316, 498] on link "Agent Page Preview" at bounding box center [334, 485] width 222 height 42
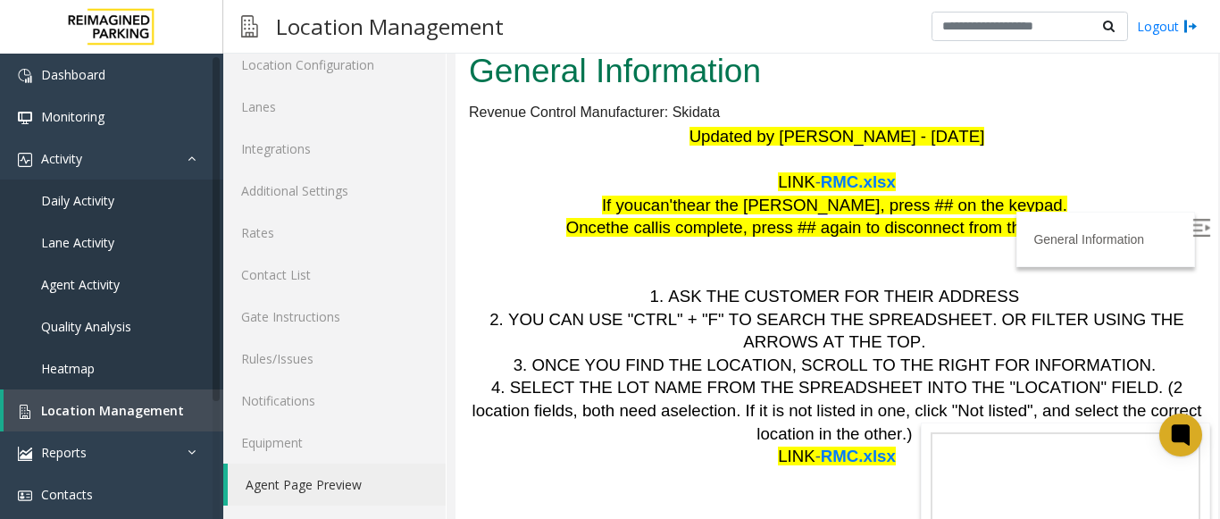
scroll to position [89, 0]
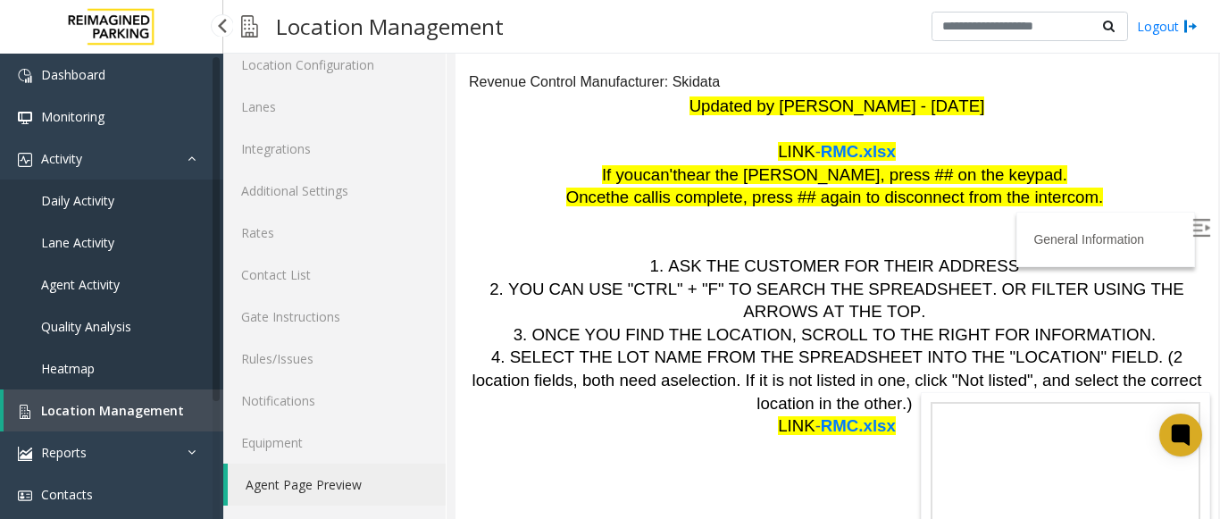
click at [76, 412] on span "Location Management" at bounding box center [112, 410] width 143 height 17
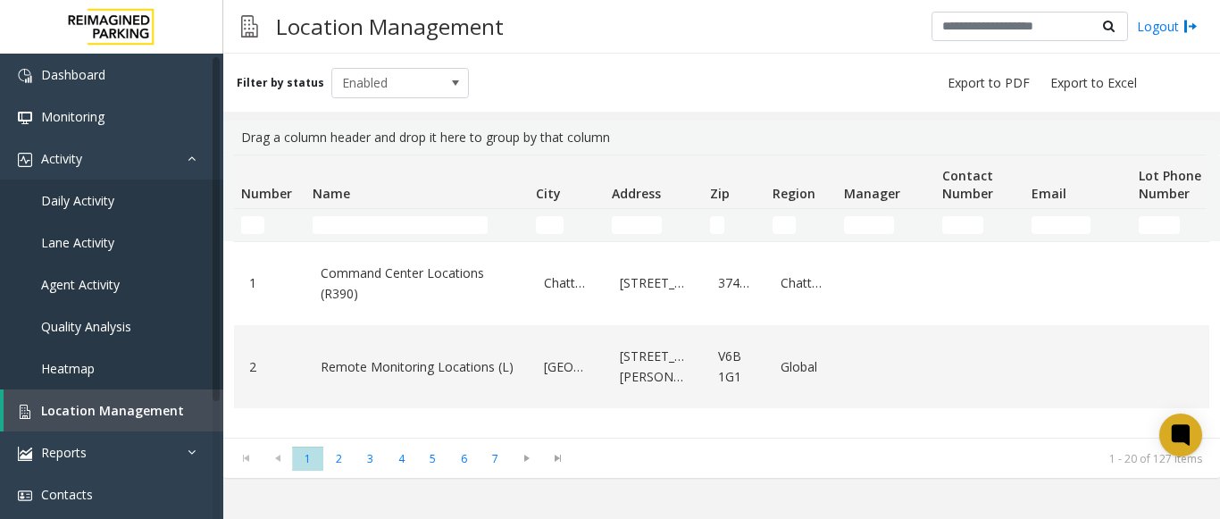
type input "*"
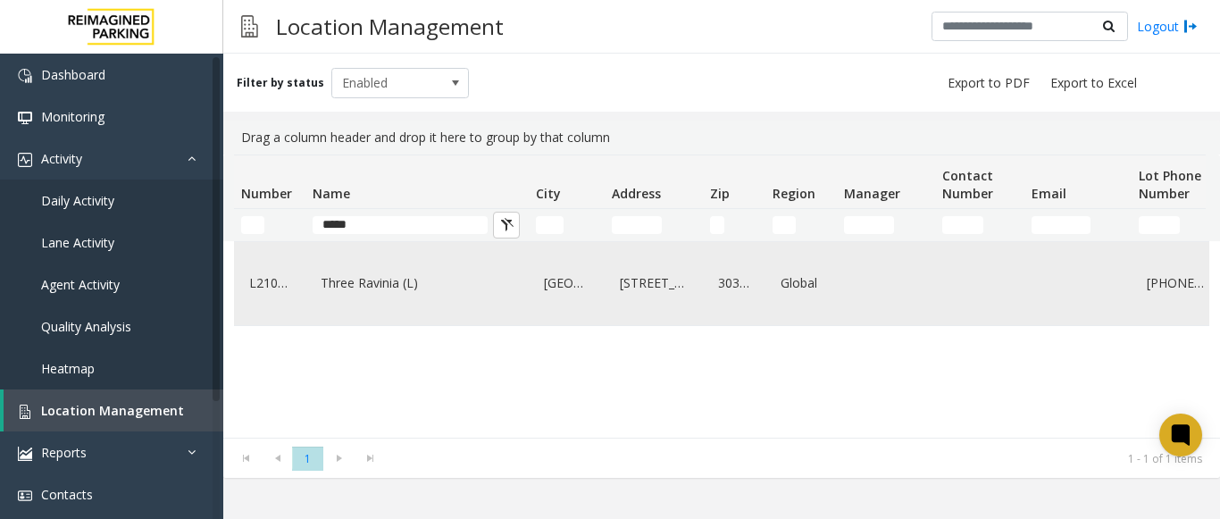
type input "*****"
click at [332, 296] on link "Three Ravinia (L)" at bounding box center [417, 283] width 202 height 29
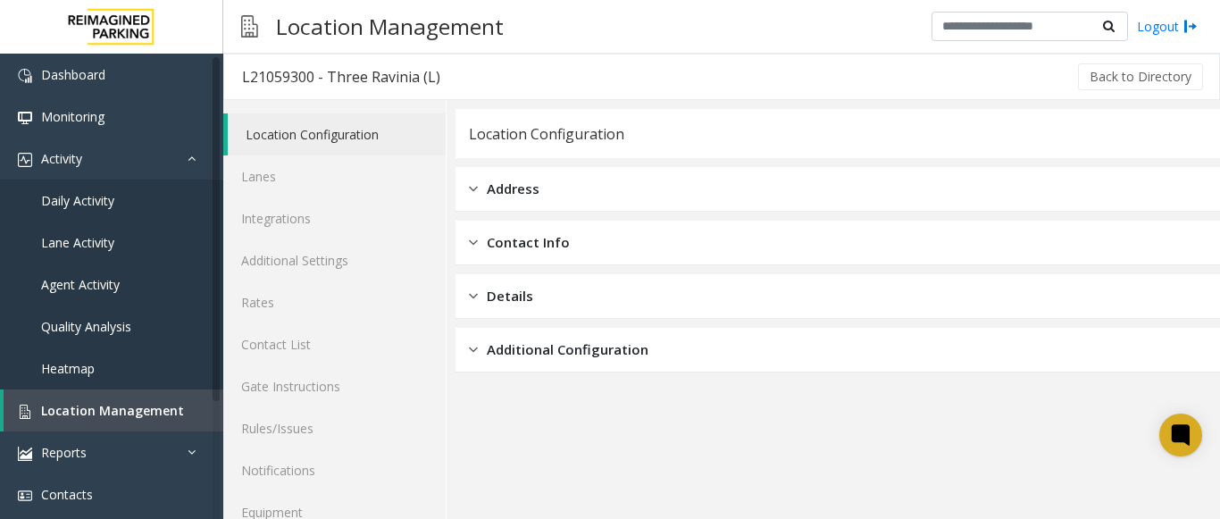
scroll to position [70, 0]
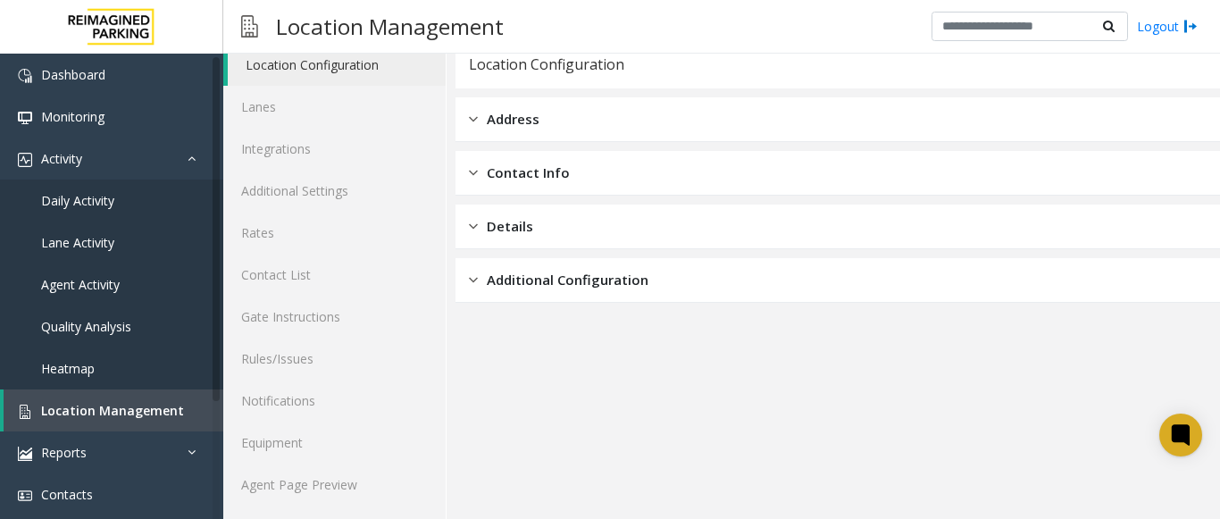
click at [337, 510] on div "Location Configuration Lanes Integrations Additional Settings Rates Contact Lis…" at bounding box center [334, 274] width 223 height 489
click at [339, 498] on link "Agent Page Preview" at bounding box center [334, 485] width 222 height 42
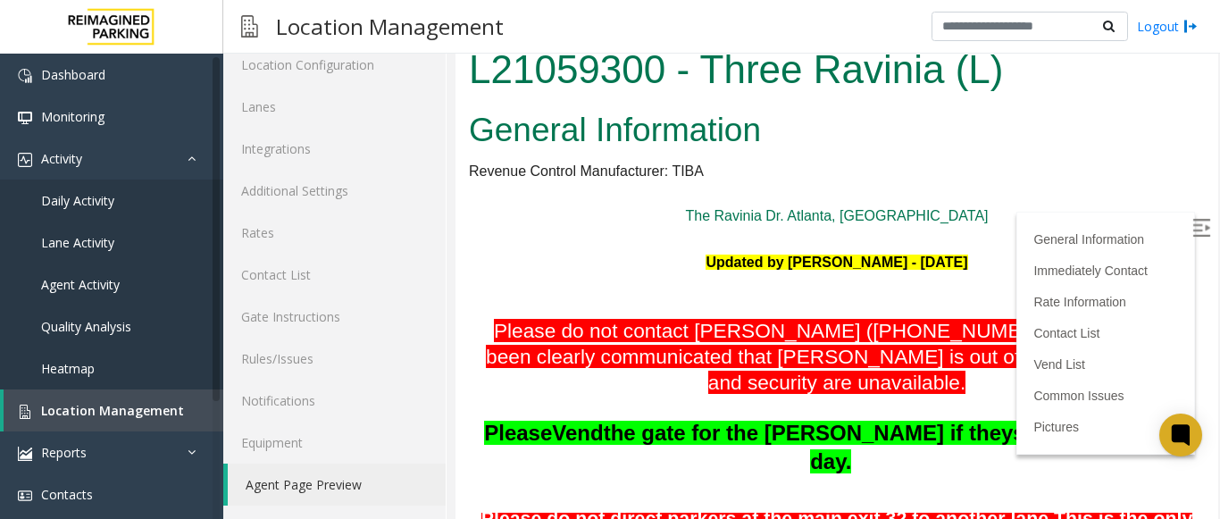
click at [1193, 229] on img at bounding box center [1202, 228] width 18 height 18
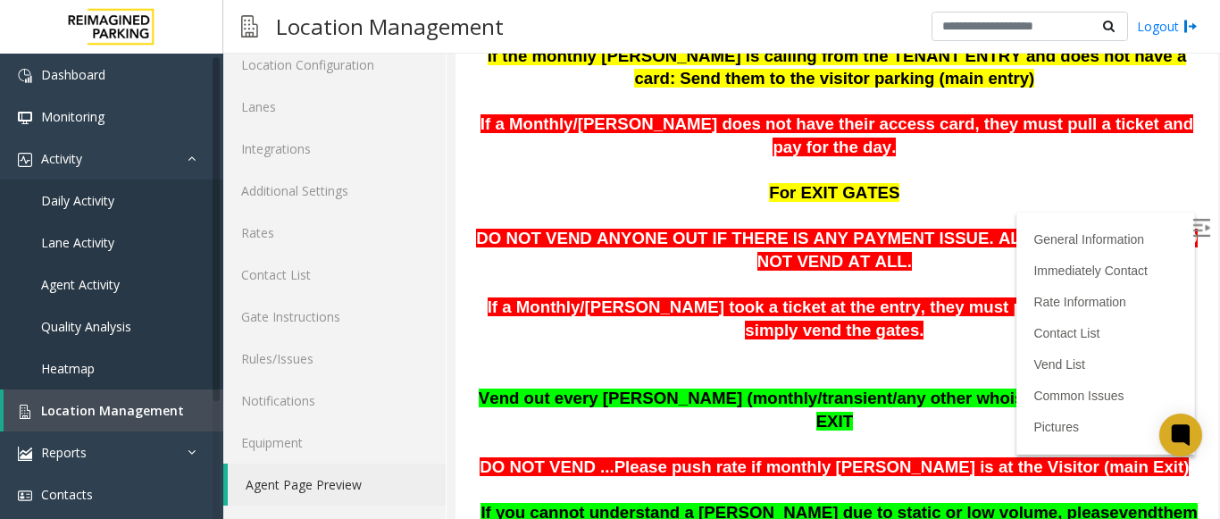
scroll to position [893, 0]
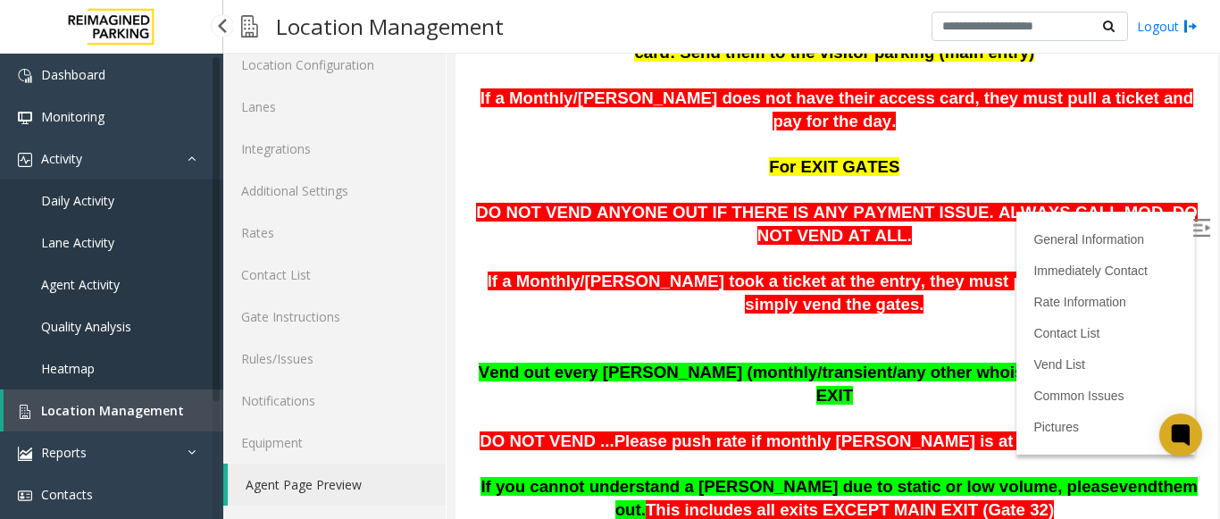
click at [98, 402] on span "Location Management" at bounding box center [112, 410] width 143 height 17
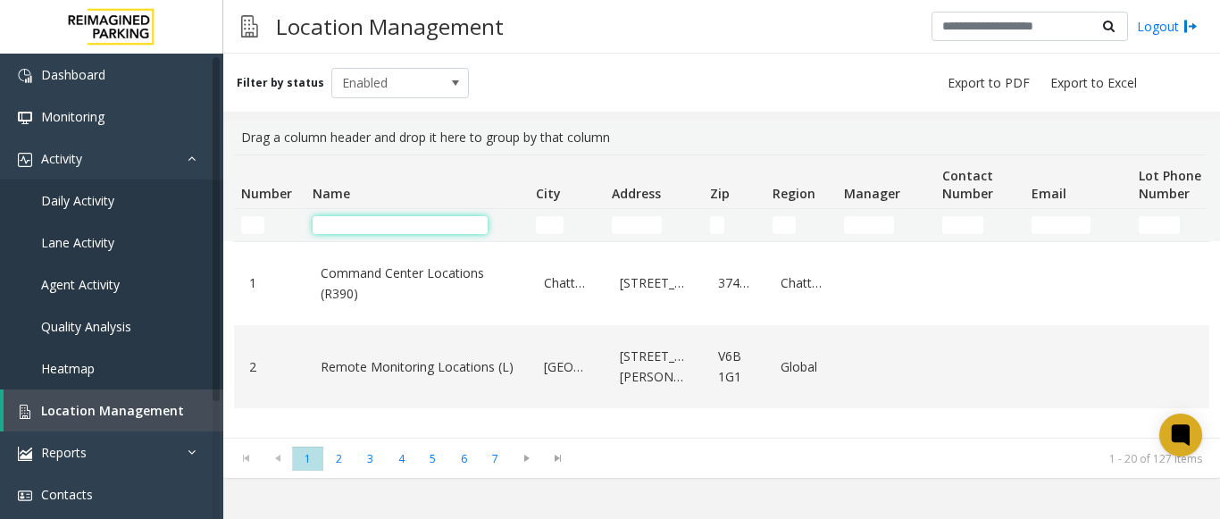
click at [377, 230] on input "Name Filter" at bounding box center [400, 225] width 175 height 18
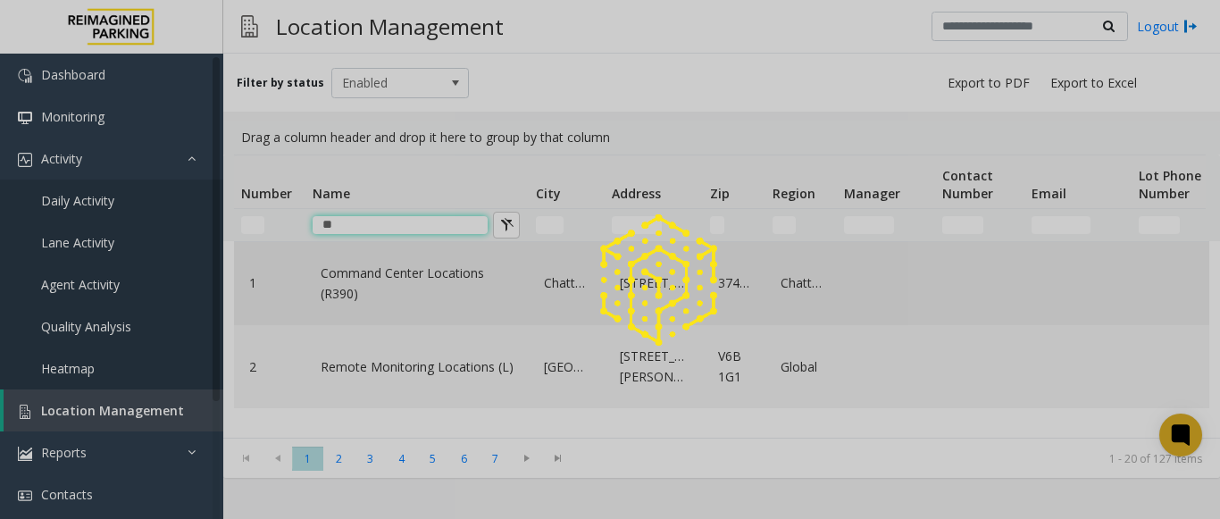
type input "*"
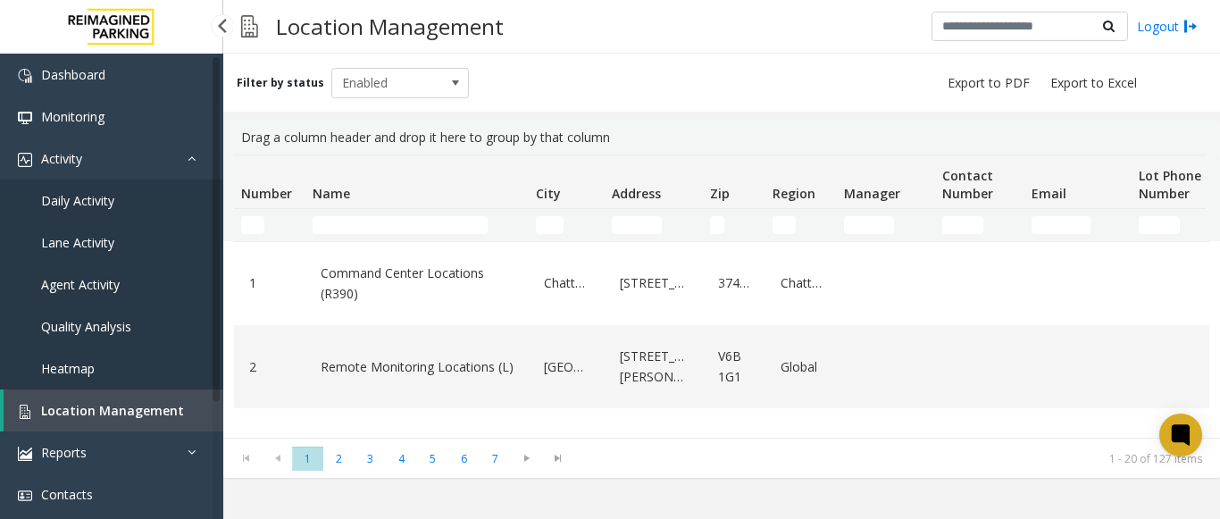
click at [113, 202] on span "Daily Activity" at bounding box center [77, 200] width 73 height 17
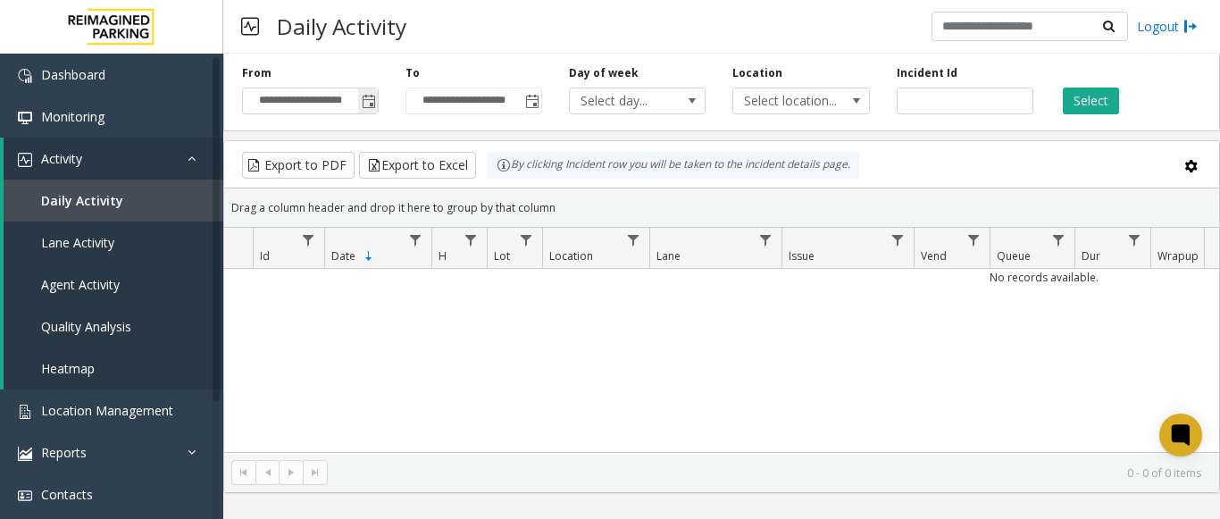
click at [365, 98] on span "Toggle popup" at bounding box center [369, 102] width 14 height 14
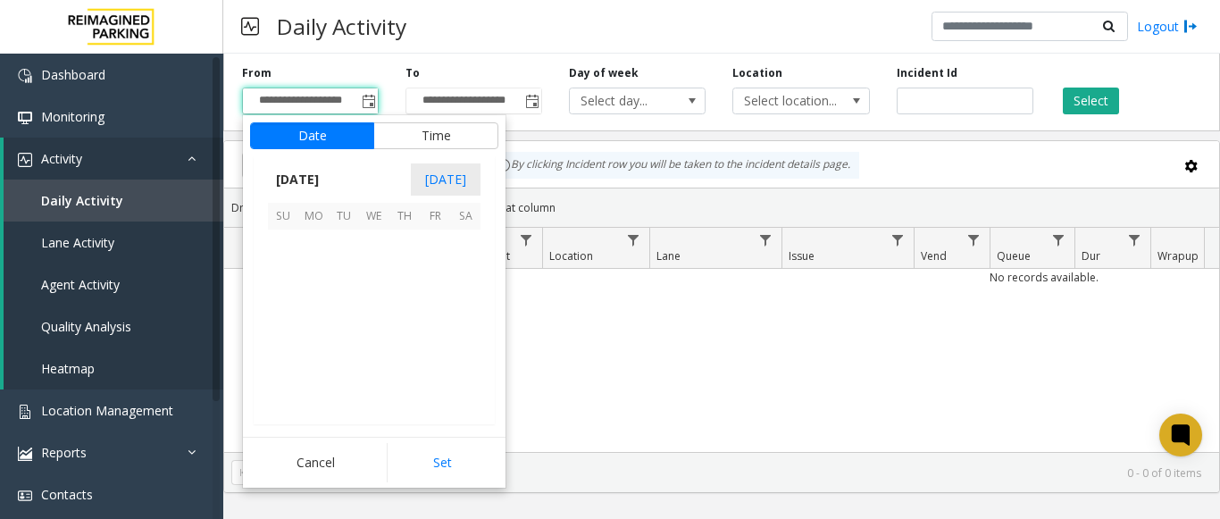
scroll to position [320807, 0]
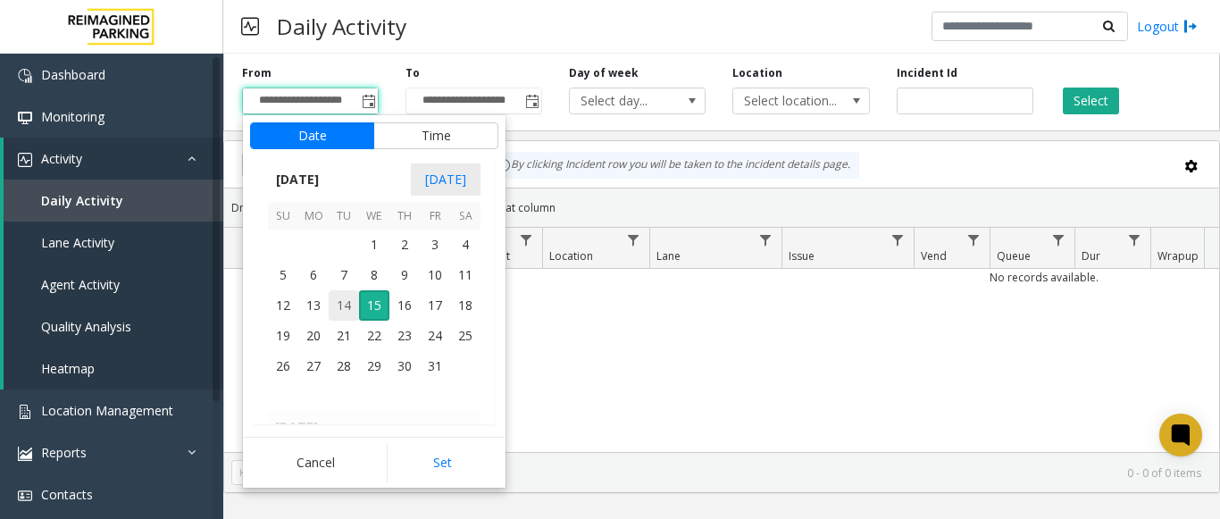
click at [352, 313] on span "14" at bounding box center [344, 305] width 30 height 30
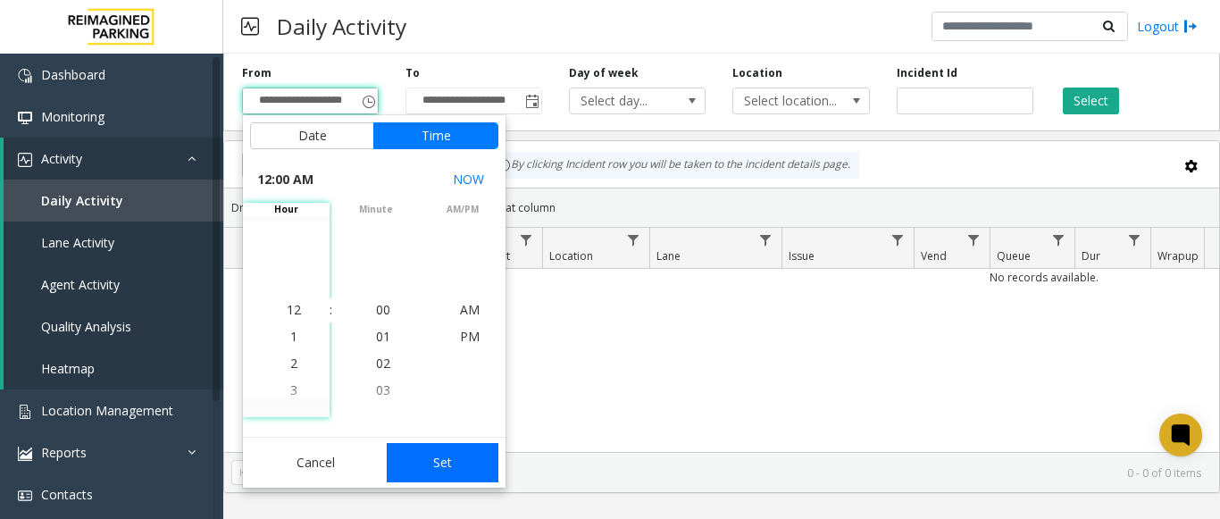
click at [431, 470] on button "Set" at bounding box center [443, 462] width 113 height 39
type input "**********"
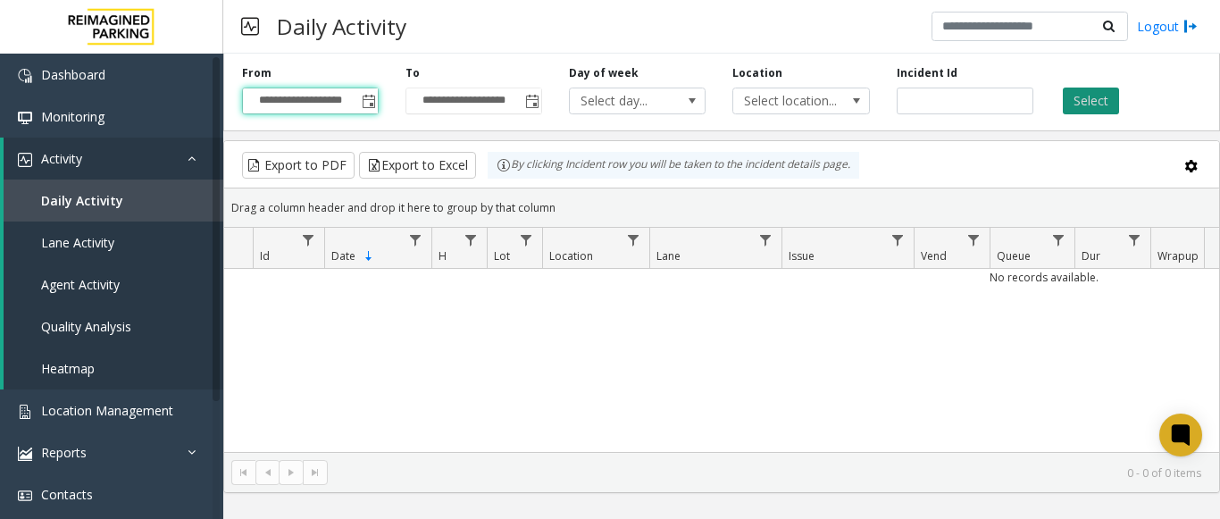
drag, startPoint x: 1136, startPoint y: 87, endPoint x: 1106, endPoint y: 102, distance: 34.0
click at [1126, 93] on div "Select" at bounding box center [1128, 89] width 163 height 49
click at [1106, 102] on button "Select" at bounding box center [1091, 101] width 56 height 27
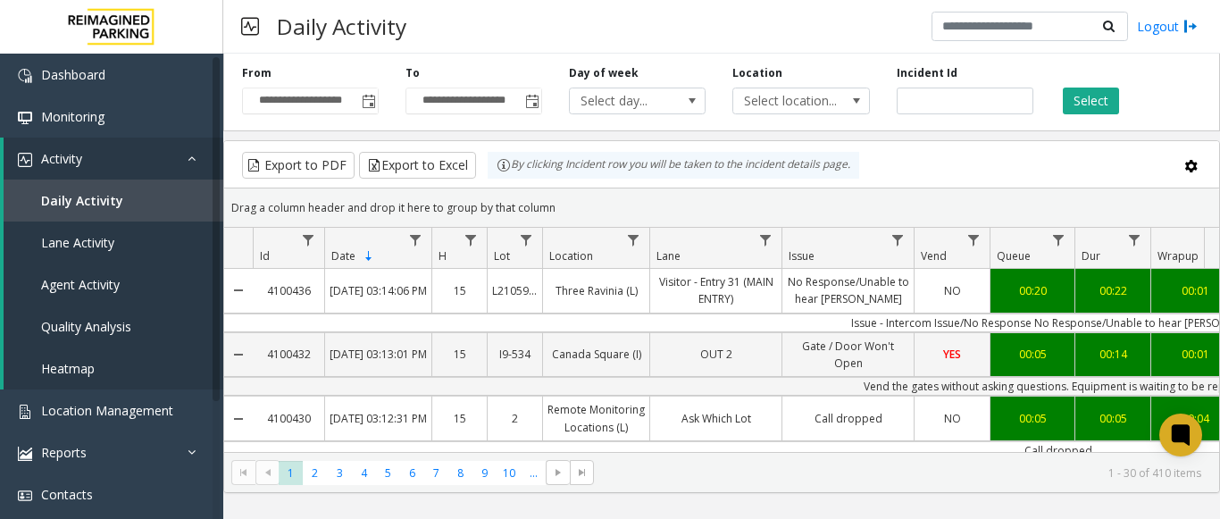
click at [650, 509] on div "**********" at bounding box center [721, 286] width 997 height 465
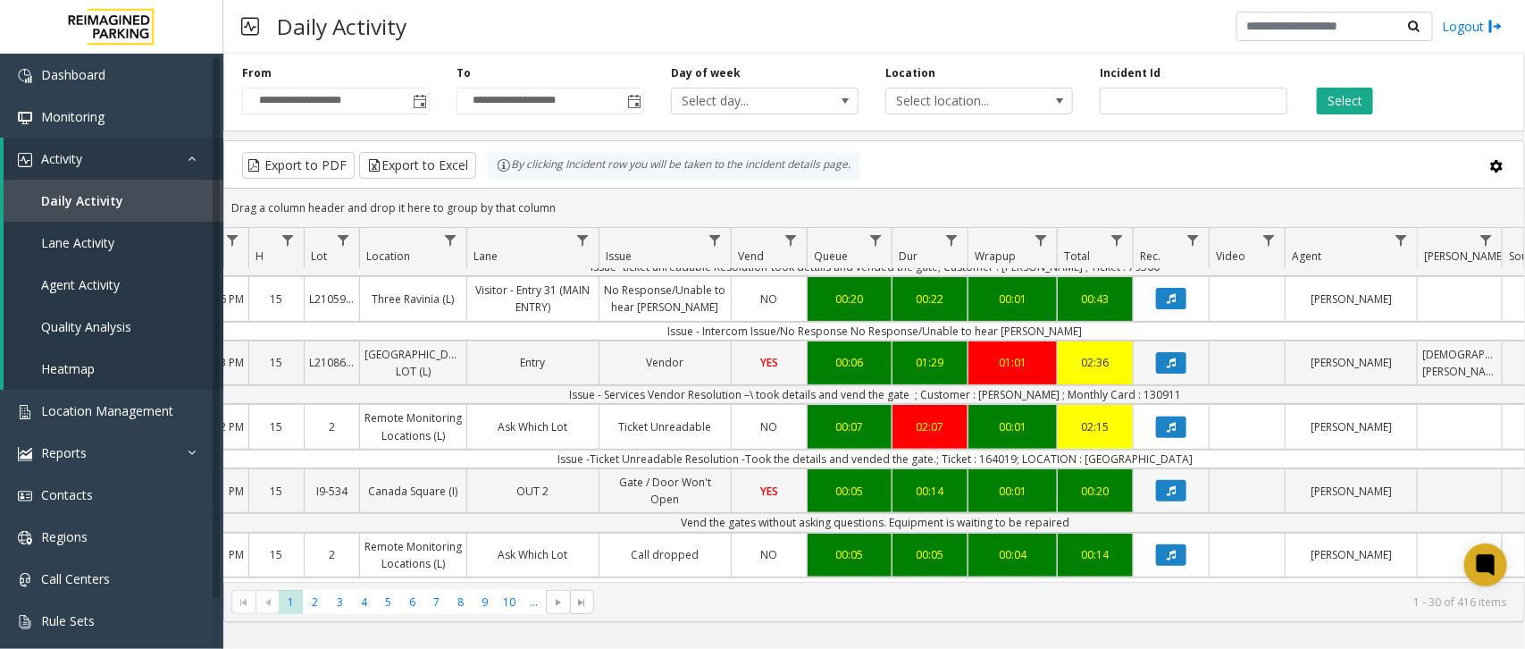
scroll to position [0, 183]
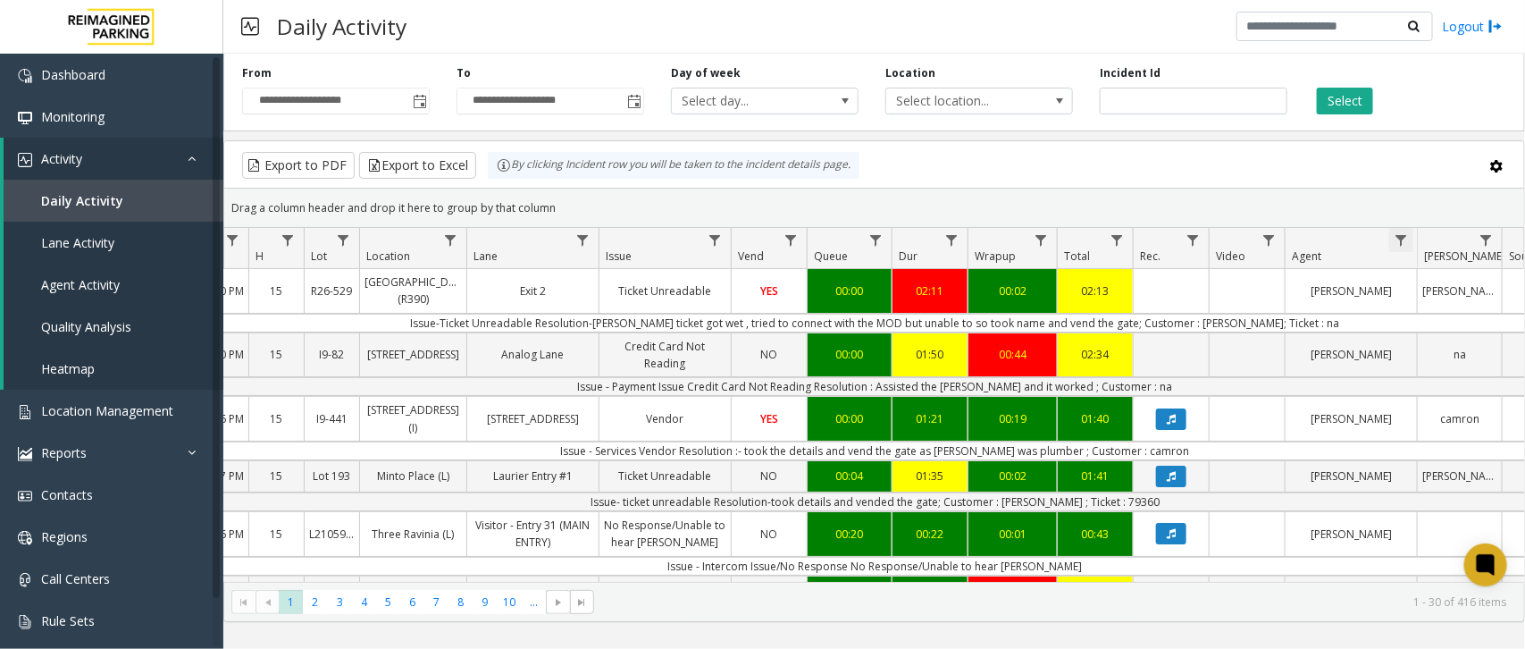
click at [1219, 247] on span "Data table" at bounding box center [1400, 240] width 14 height 14
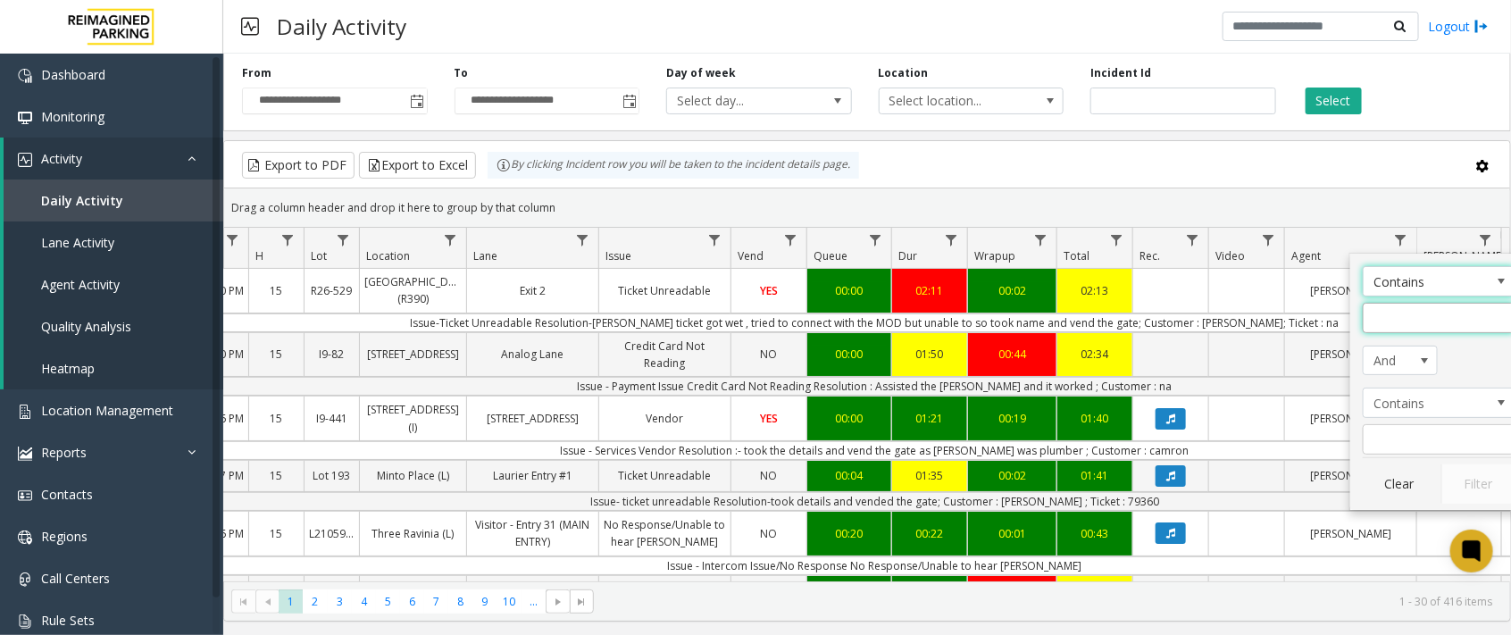
click at [1219, 329] on input "Agent Filter" at bounding box center [1439, 318] width 152 height 30
type input "******"
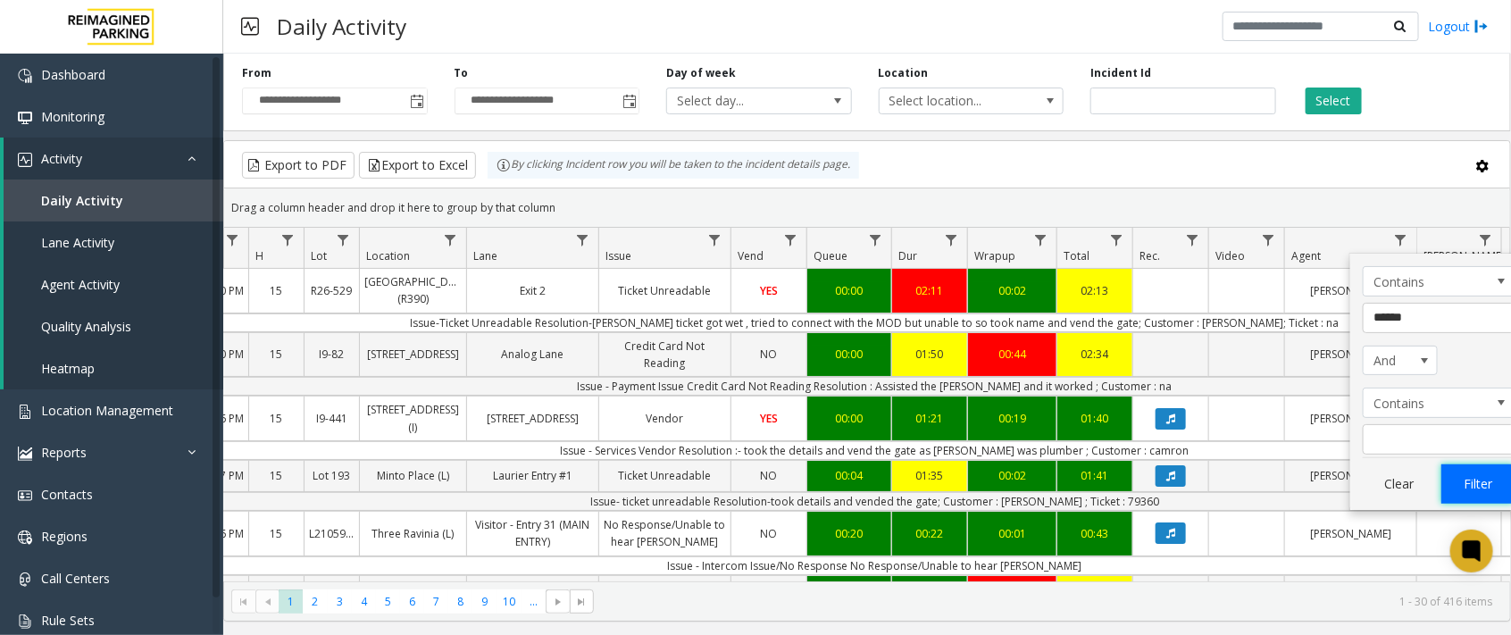
click at [1219, 475] on button "Filter" at bounding box center [1478, 483] width 73 height 39
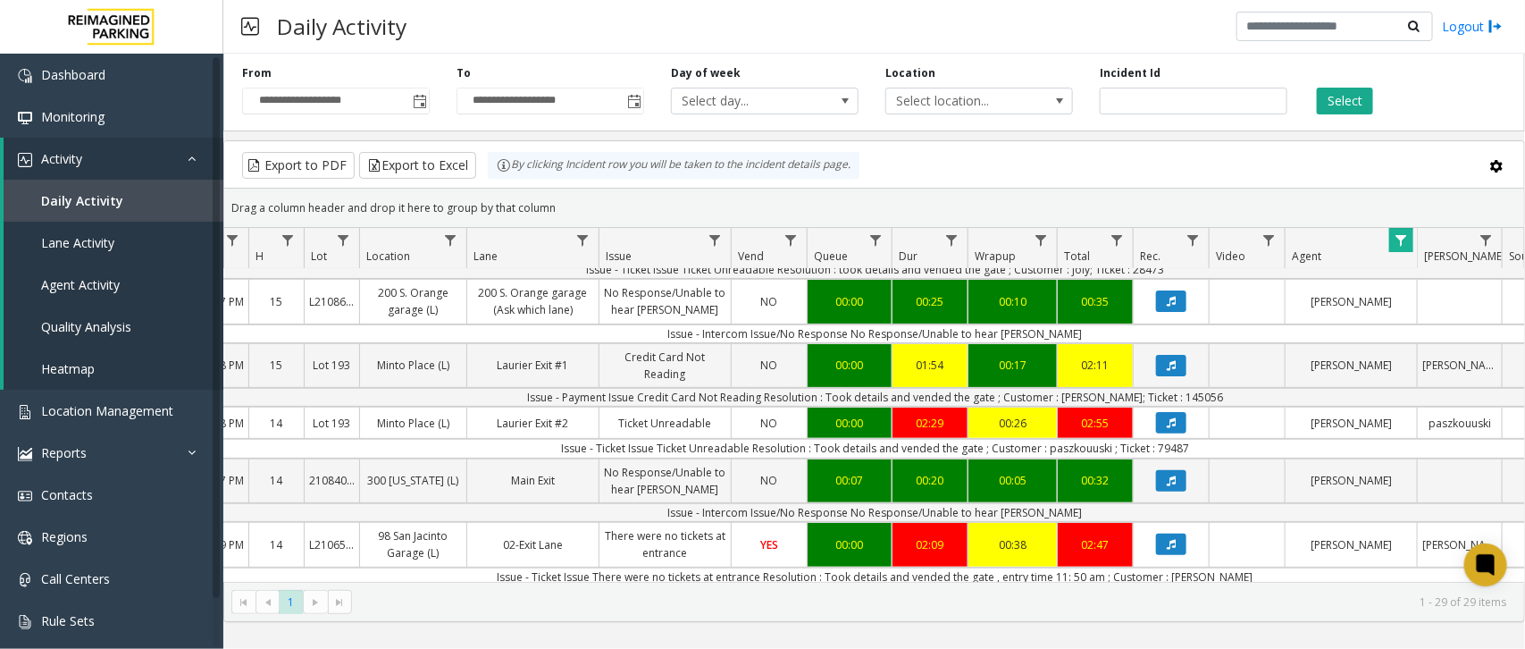
scroll to position [0, 183]
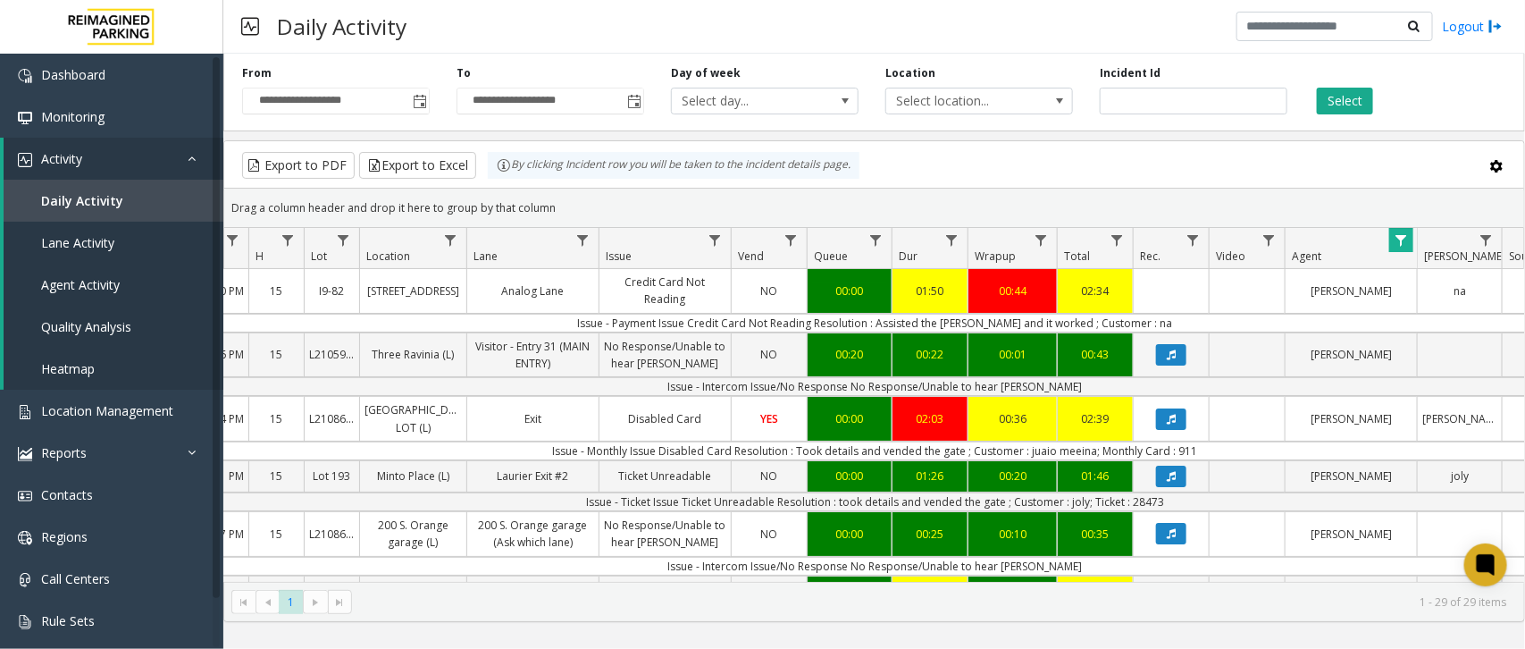
click at [1219, 243] on span "Data table" at bounding box center [1400, 240] width 14 height 14
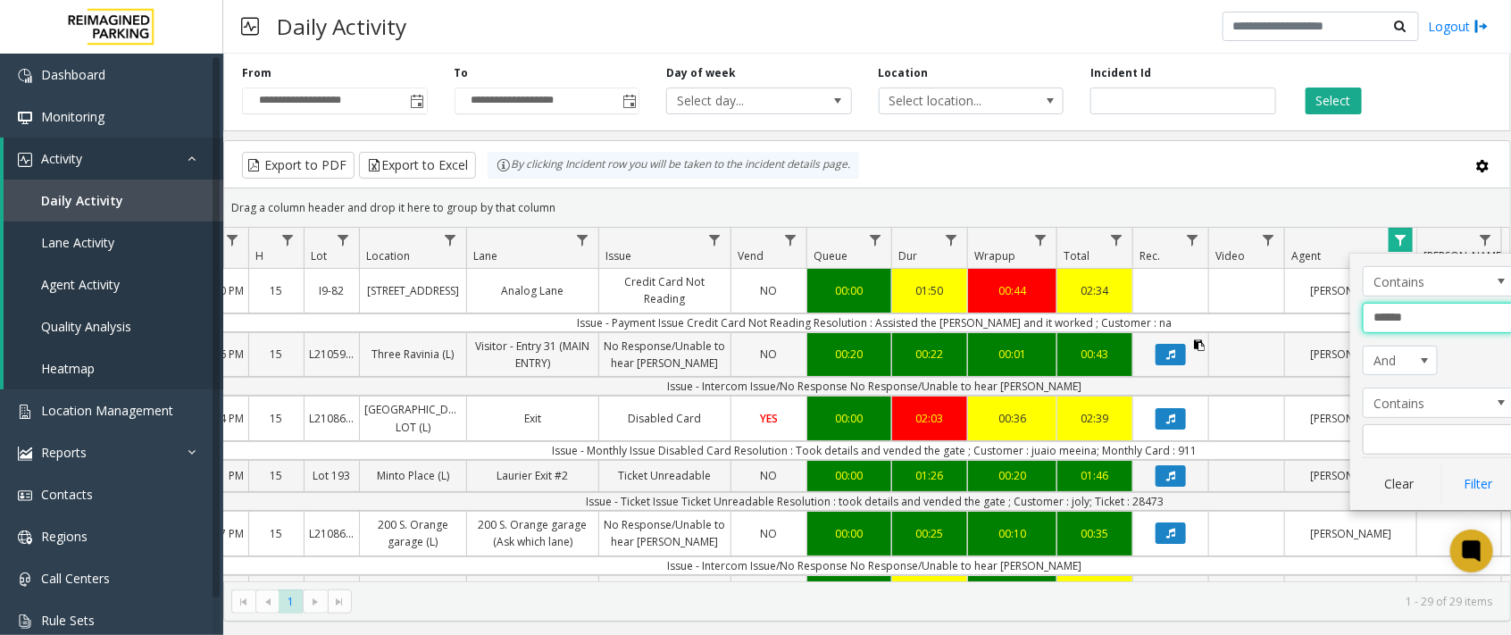
drag, startPoint x: 1444, startPoint y: 305, endPoint x: 1199, endPoint y: 342, distance: 248.5
click at [1199, 342] on app-root "**********" at bounding box center [755, 317] width 1511 height 635
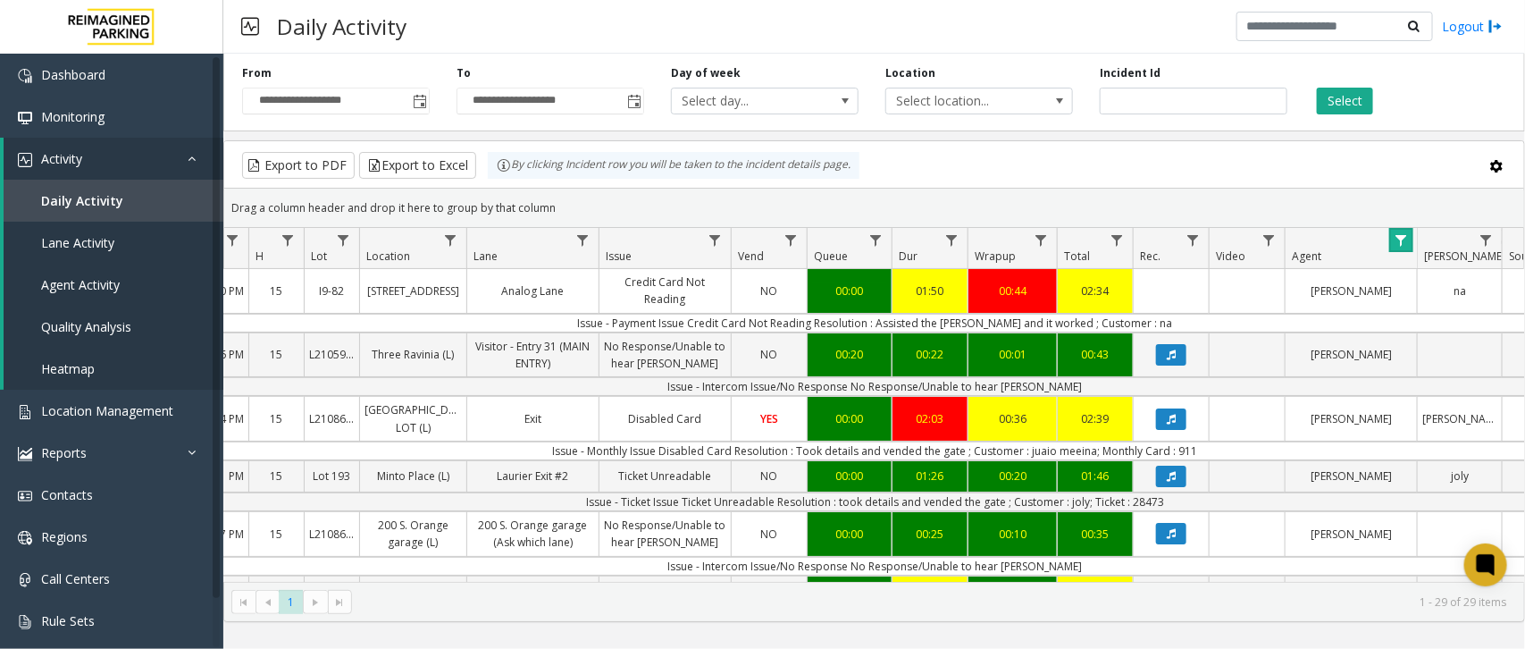
click at [1219, 242] on link "Data table" at bounding box center [1401, 240] width 24 height 24
click at [1219, 241] on span "Data table" at bounding box center [1400, 240] width 14 height 14
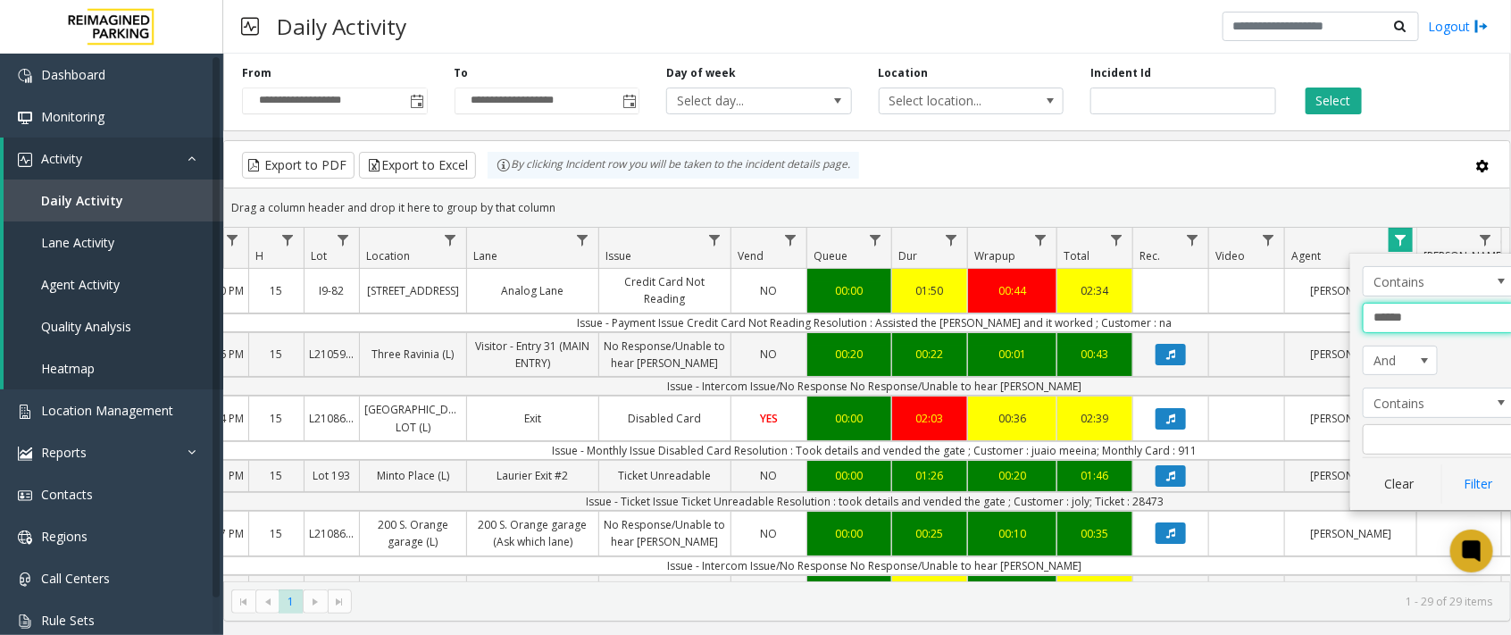
drag, startPoint x: 1422, startPoint y: 309, endPoint x: 1347, endPoint y: 322, distance: 76.1
click at [1219, 322] on app-root "**********" at bounding box center [755, 317] width 1511 height 635
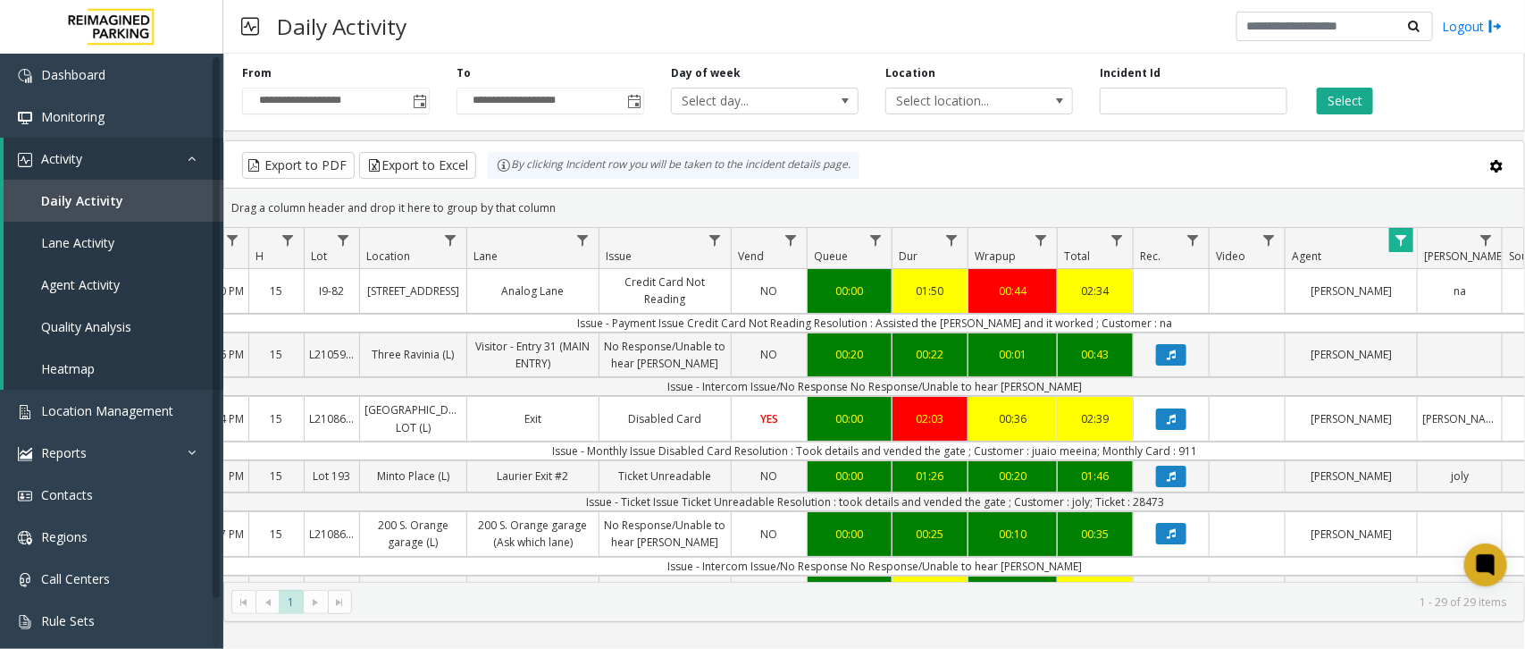
click at [1219, 246] on span "Data table" at bounding box center [1400, 240] width 14 height 14
click at [1219, 252] on link "Data table" at bounding box center [1401, 240] width 24 height 24
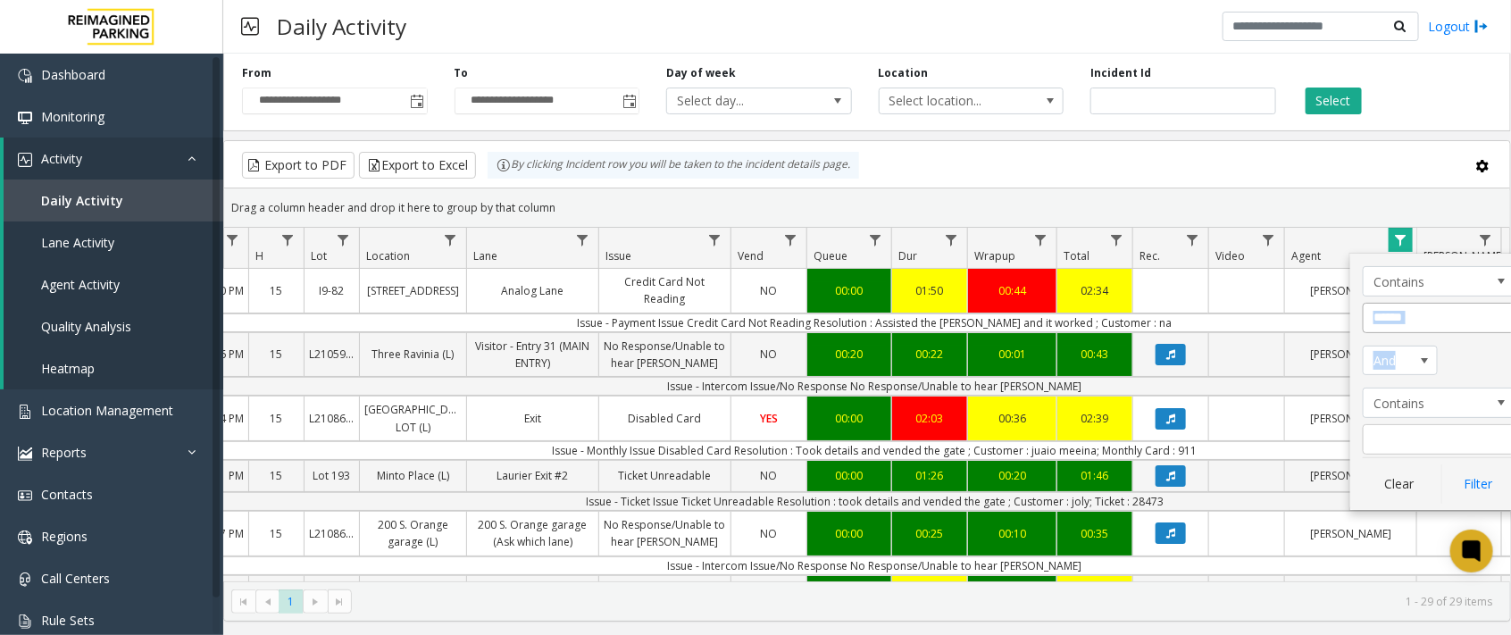
drag, startPoint x: 1430, startPoint y: 333, endPoint x: 1405, endPoint y: 322, distance: 27.2
click at [1219, 322] on div "Contains ****** And Contains Clear Filter" at bounding box center [1439, 382] width 177 height 256
drag, startPoint x: 1430, startPoint y: 331, endPoint x: 1385, endPoint y: 333, distance: 44.7
click at [1219, 333] on div "Contains ****** And Contains Clear Filter" at bounding box center [1439, 382] width 177 height 256
type input "*"
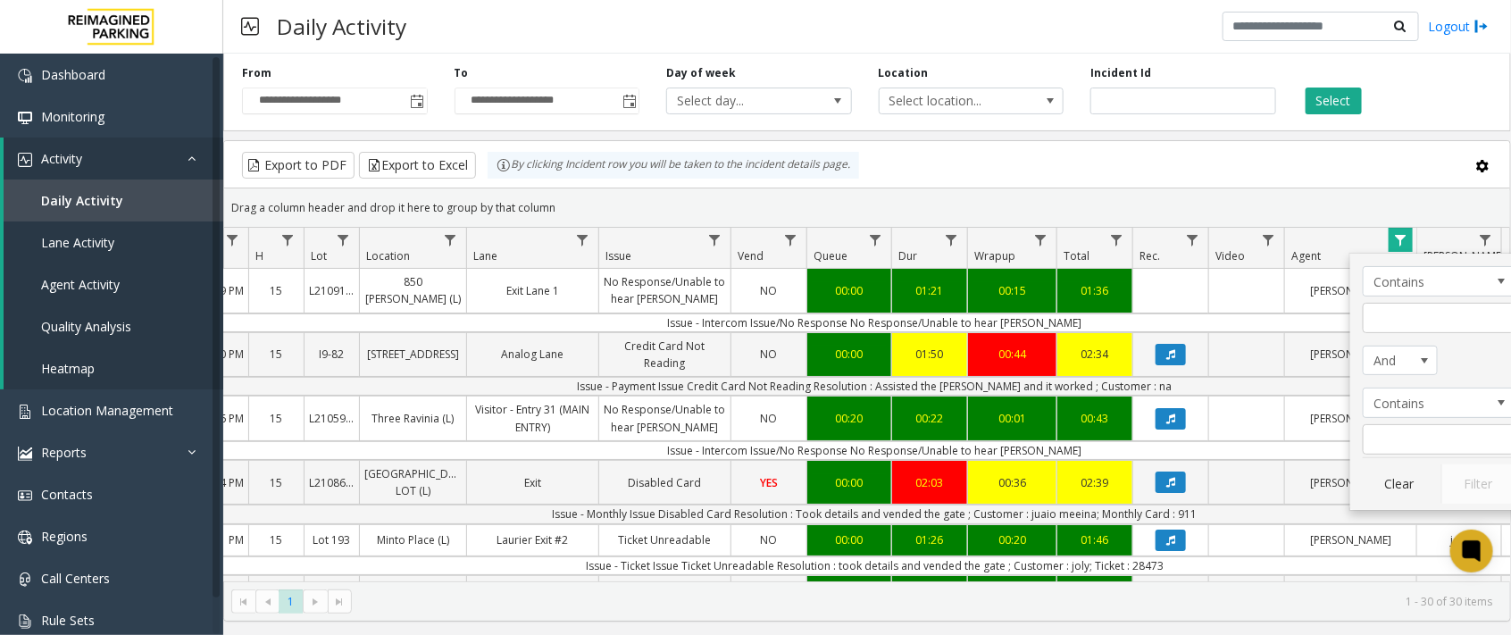
click at [1219, 491] on div "Clear Filter" at bounding box center [1439, 480] width 152 height 46
click at [1219, 502] on button "Clear" at bounding box center [1399, 483] width 73 height 39
